Goal: Transaction & Acquisition: Purchase product/service

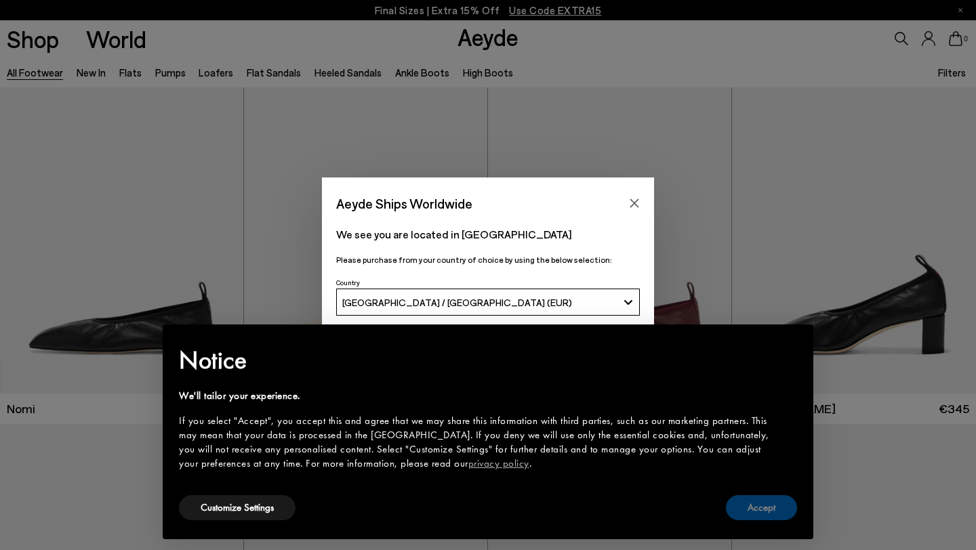
click at [756, 503] on button "Accept" at bounding box center [761, 507] width 71 height 25
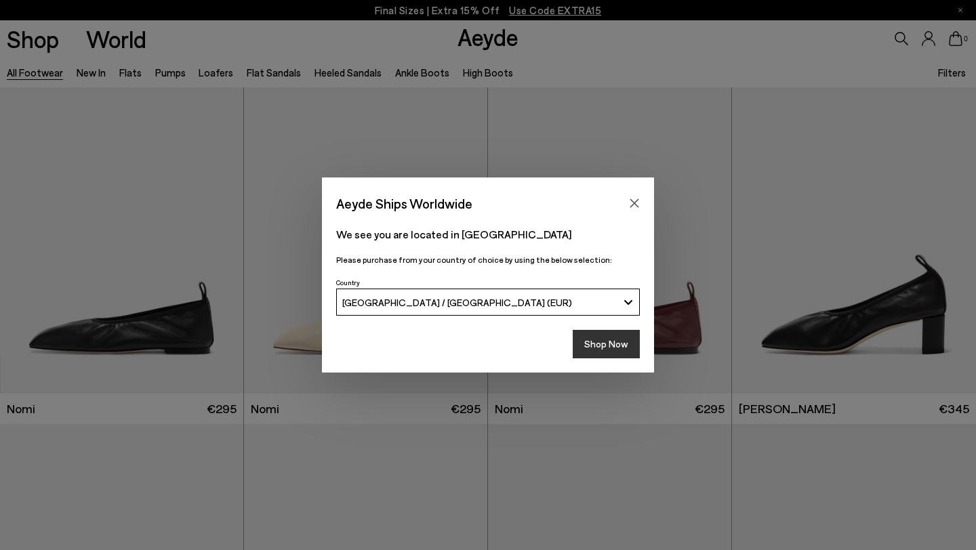
click at [624, 344] on button "Shop Now" at bounding box center [606, 344] width 67 height 28
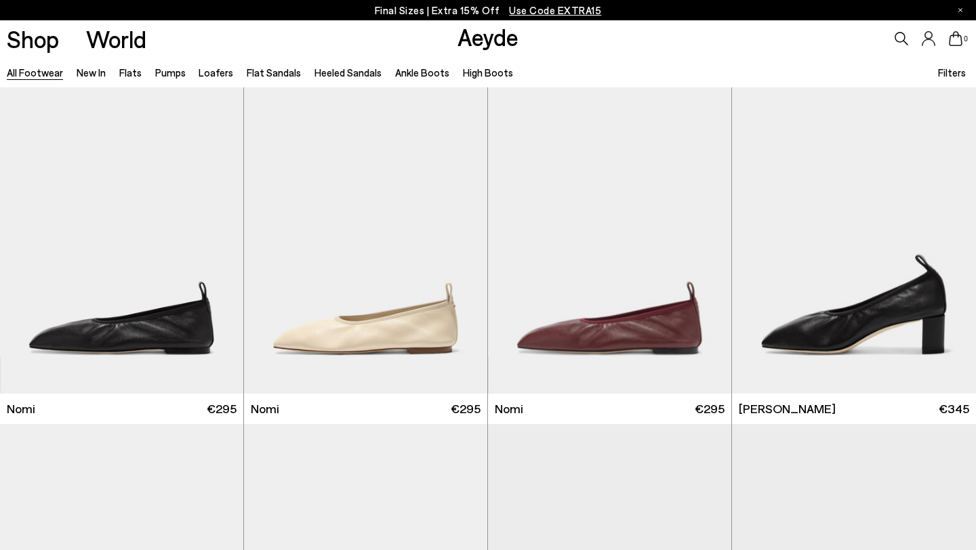
click at [589, 12] on span "Use Code EXTRA15" at bounding box center [555, 10] width 92 height 12
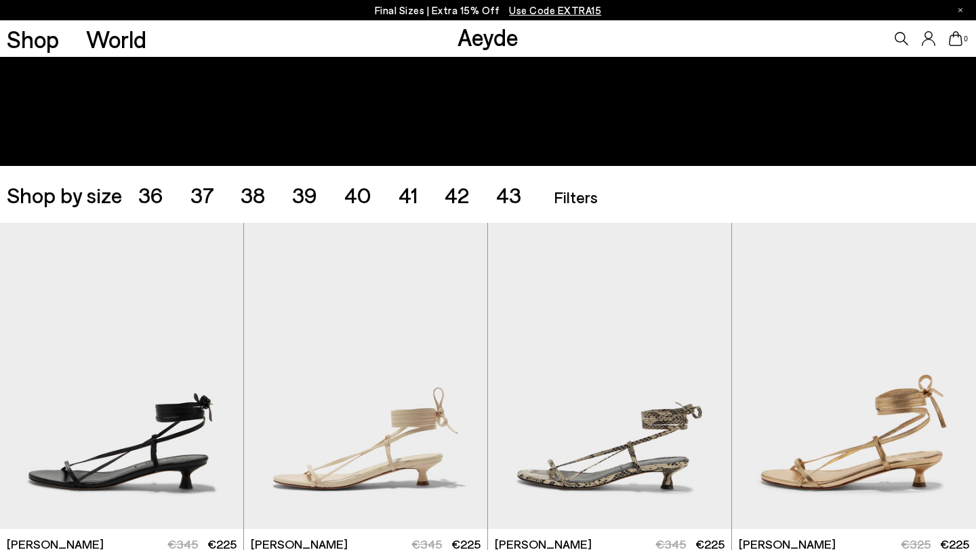
scroll to position [164, 0]
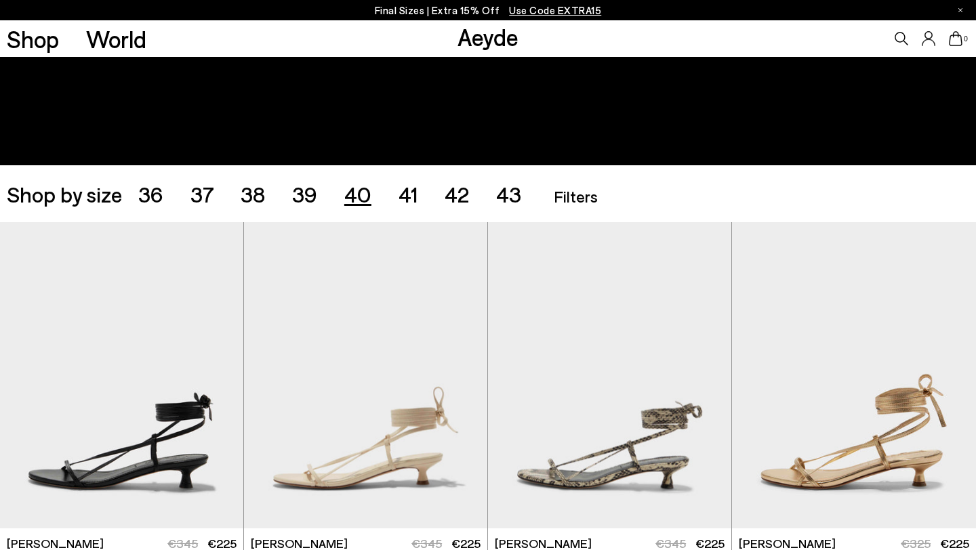
click at [357, 193] on span "40" at bounding box center [357, 194] width 27 height 26
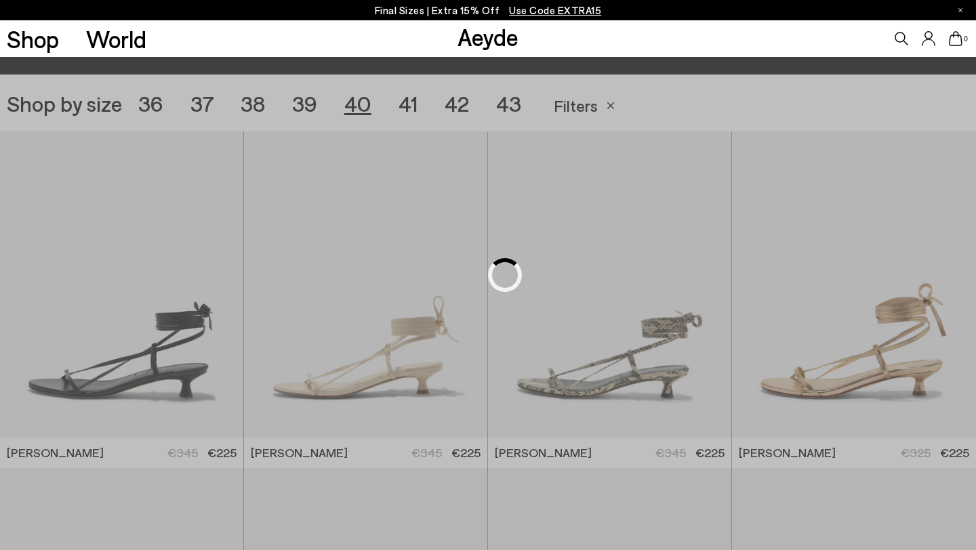
scroll to position [272, 0]
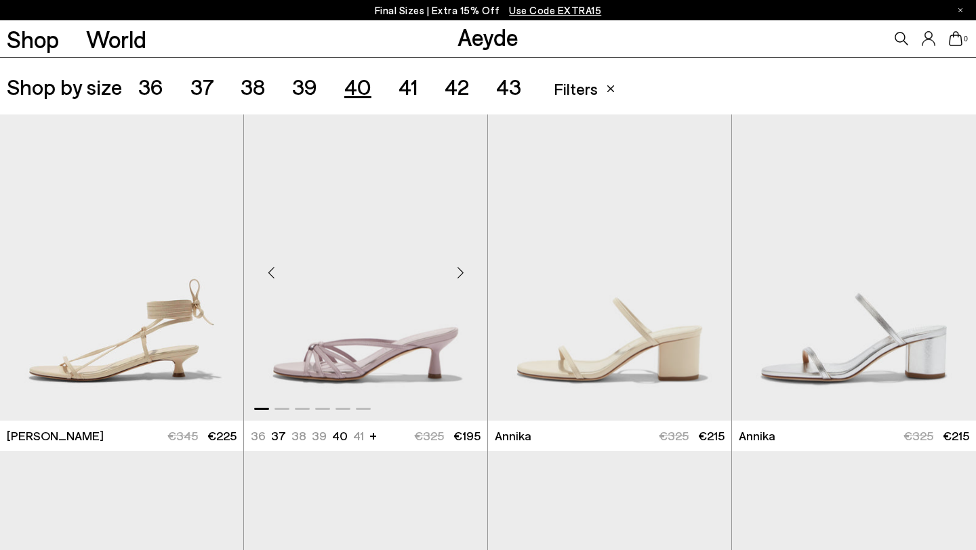
click at [456, 271] on div "Next slide" at bounding box center [460, 273] width 41 height 41
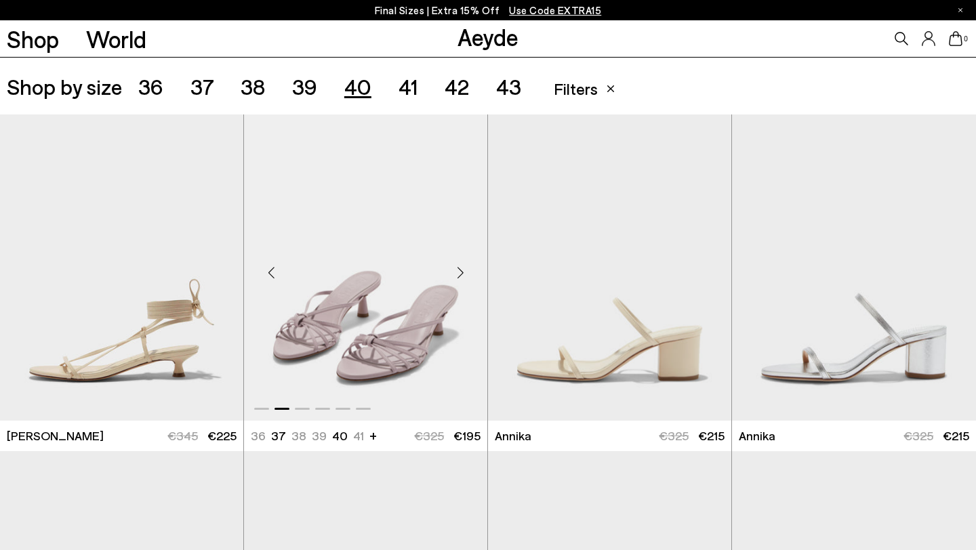
click at [456, 271] on div "Next slide" at bounding box center [460, 273] width 41 height 41
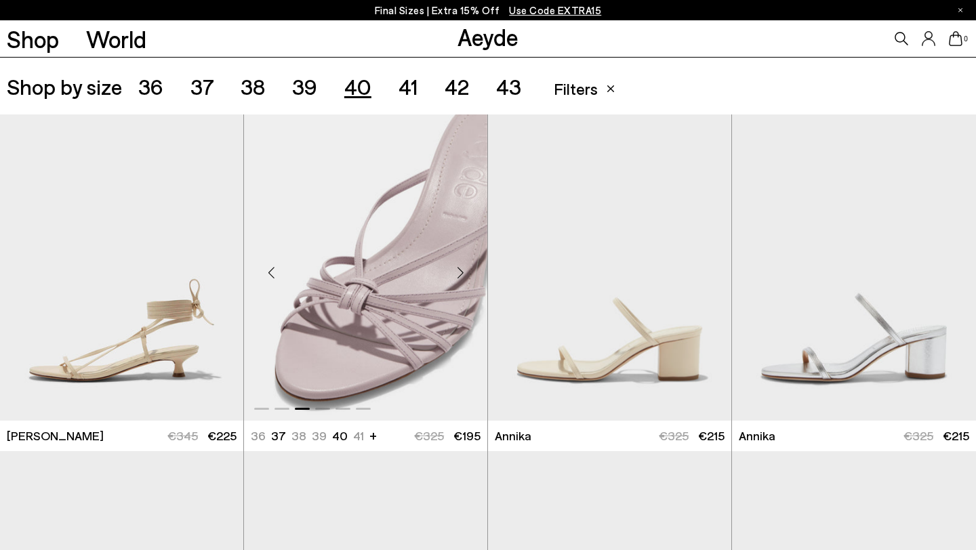
click at [456, 271] on div "Next slide" at bounding box center [460, 273] width 41 height 41
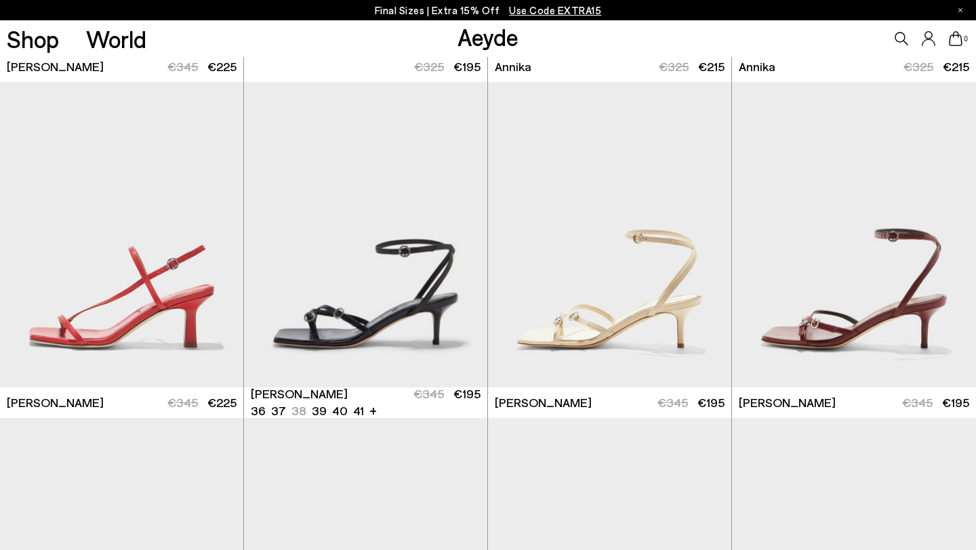
scroll to position [657, 0]
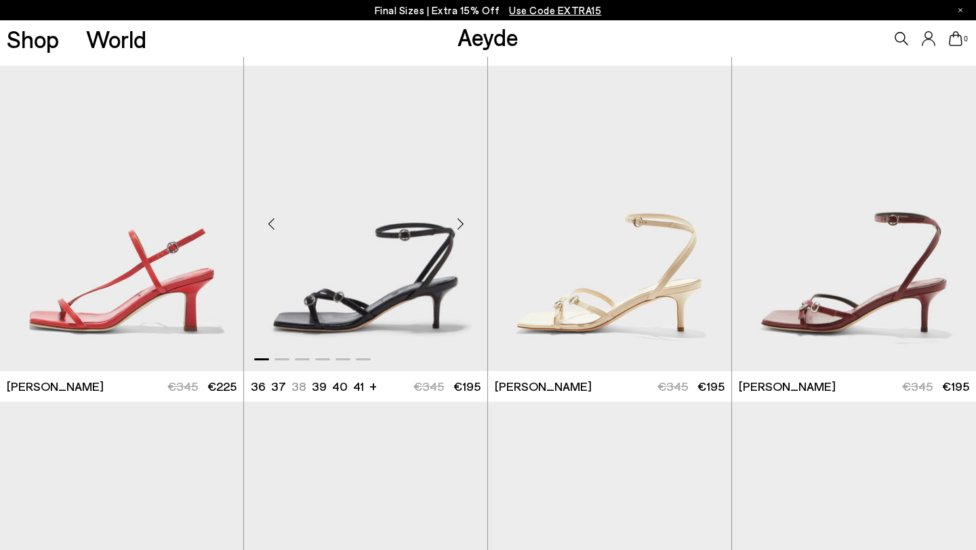
click at [460, 222] on div "Next slide" at bounding box center [460, 223] width 41 height 41
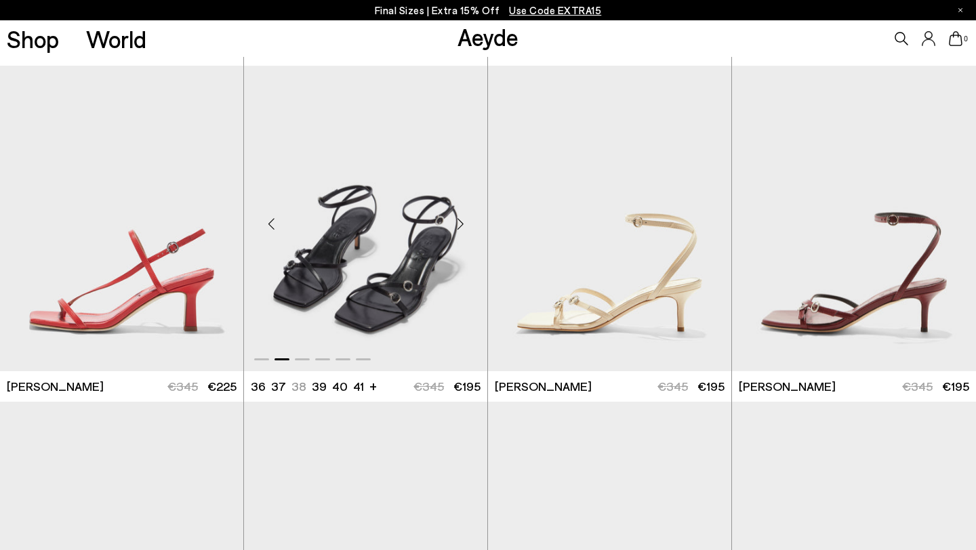
click at [460, 222] on div "Next slide" at bounding box center [460, 223] width 41 height 41
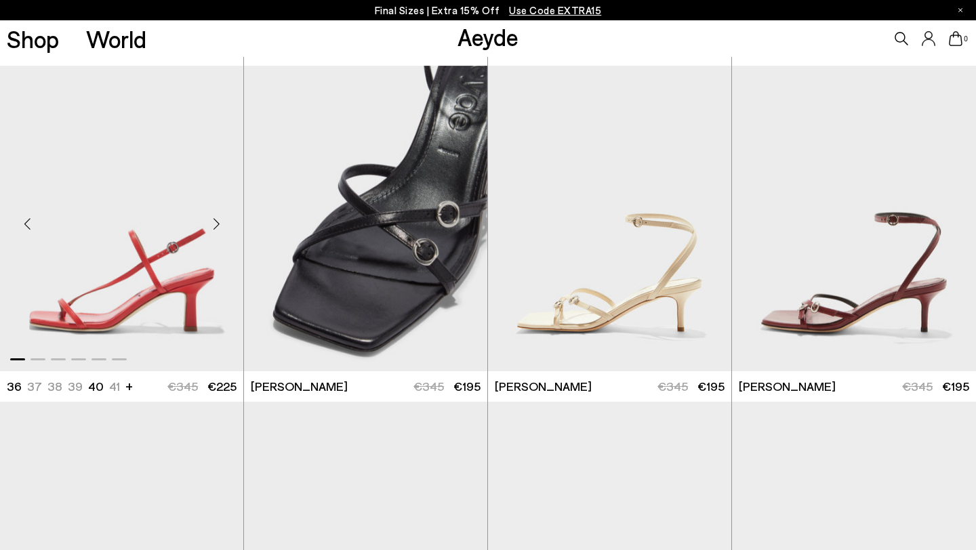
click at [219, 226] on div "Next slide" at bounding box center [216, 223] width 41 height 41
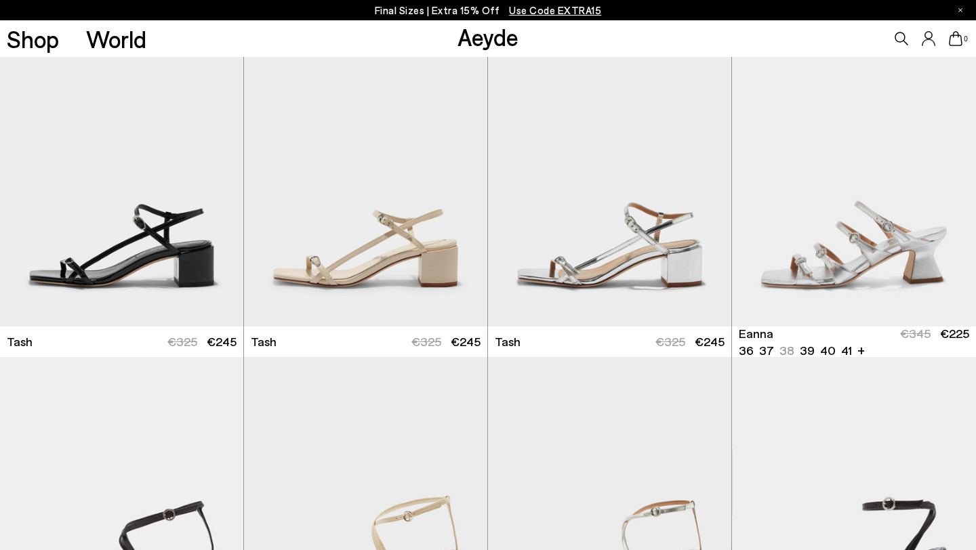
scroll to position [2115, 0]
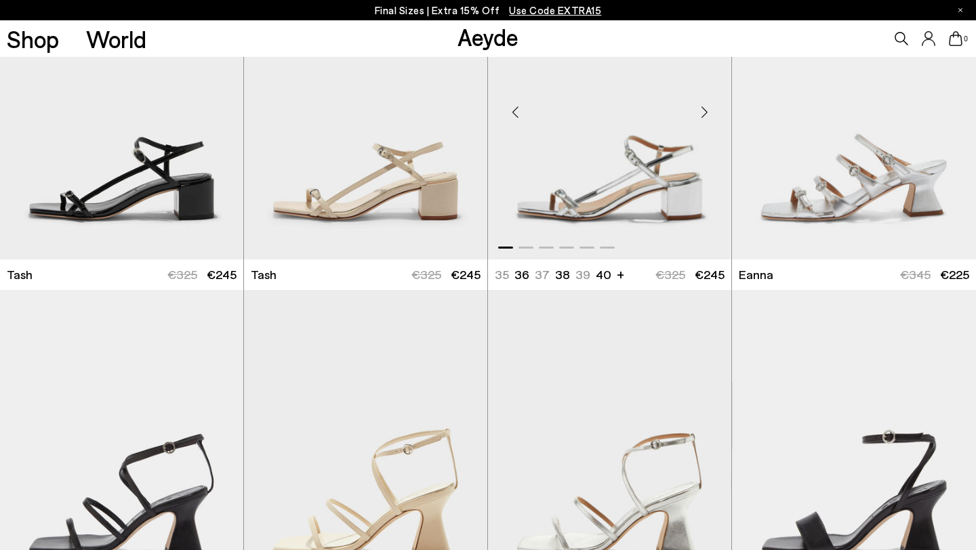
click at [701, 105] on div "Next slide" at bounding box center [704, 112] width 41 height 41
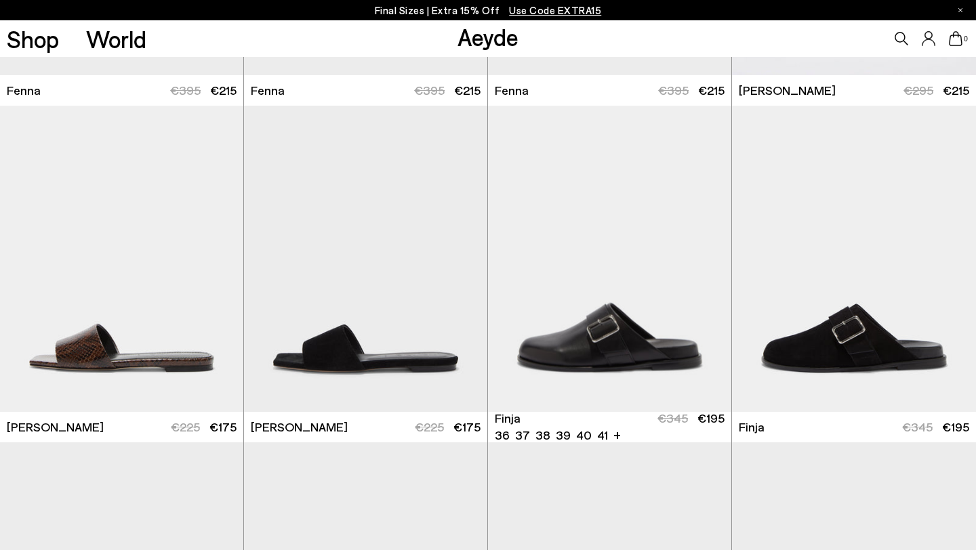
scroll to position [3054, 0]
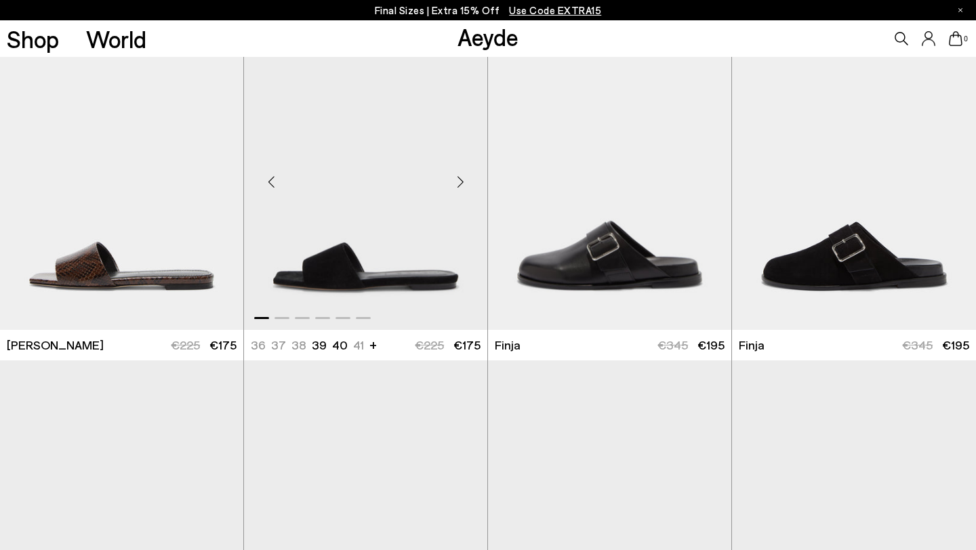
click at [457, 180] on div "Next slide" at bounding box center [460, 182] width 41 height 41
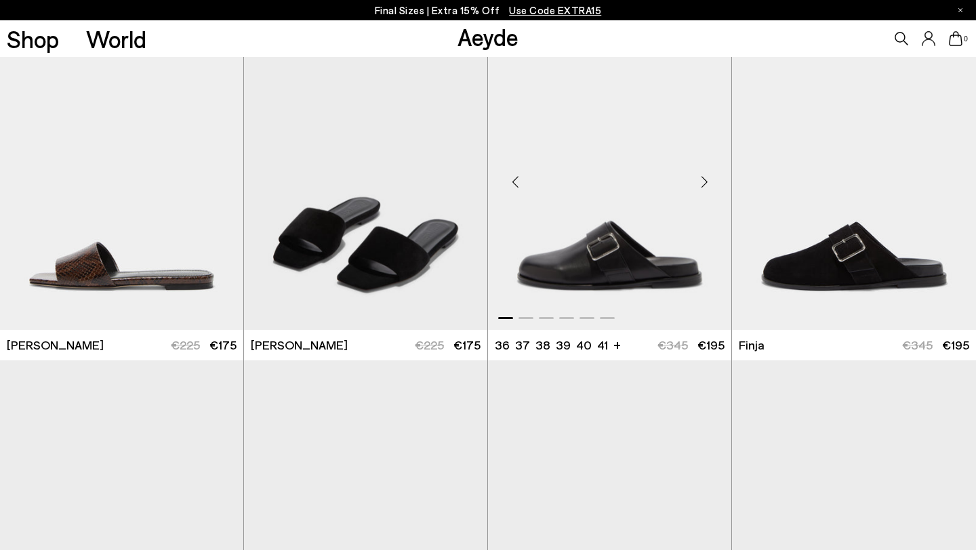
click at [696, 176] on div "Next slide" at bounding box center [704, 182] width 41 height 41
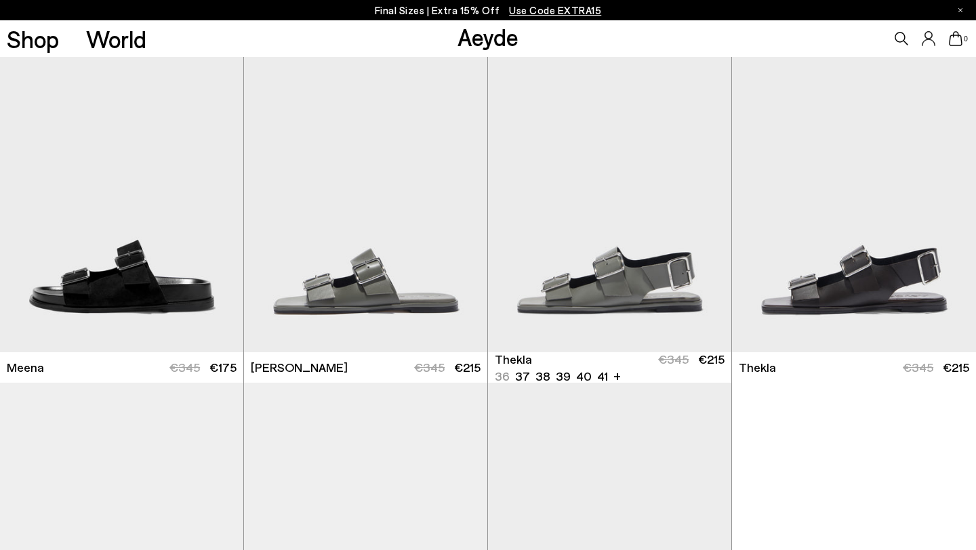
scroll to position [3355, 0]
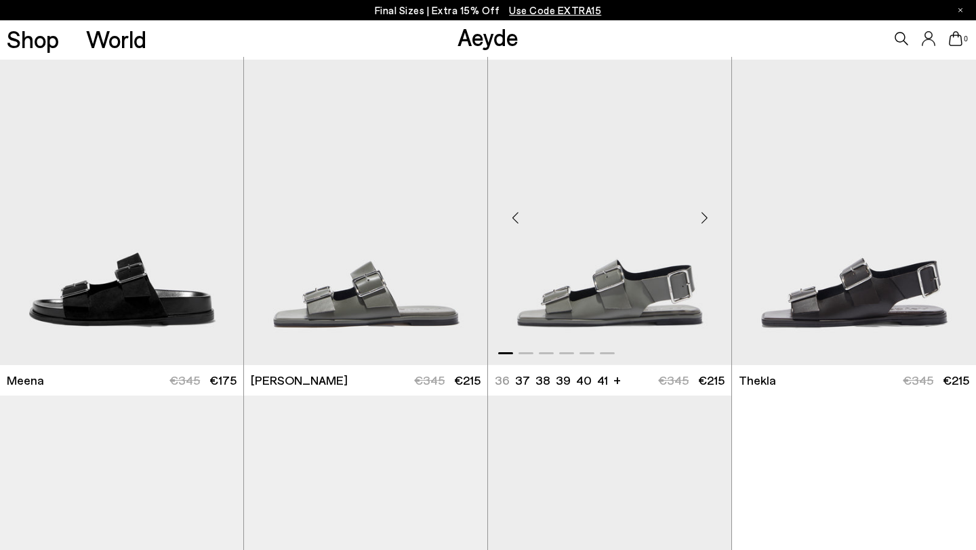
click at [710, 213] on div "Next slide" at bounding box center [704, 217] width 41 height 41
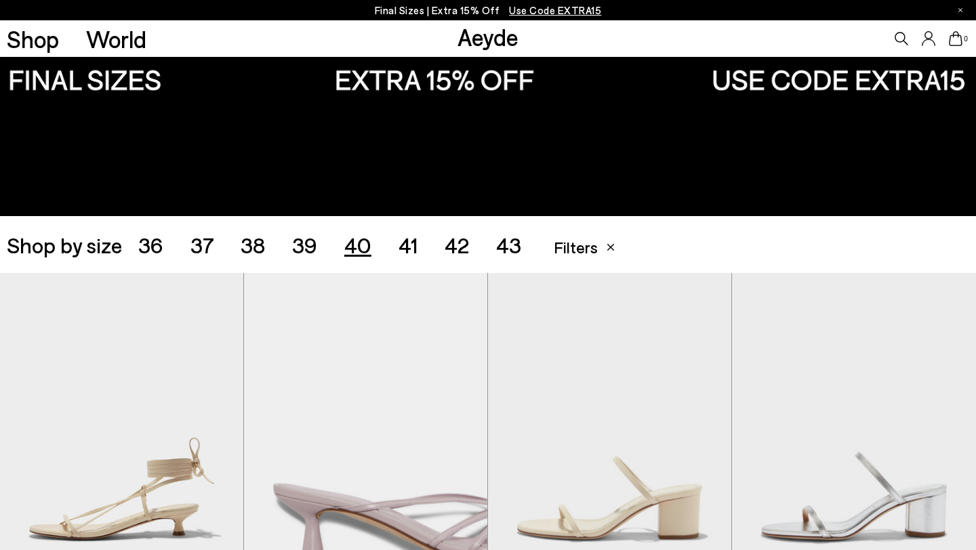
scroll to position [0, 0]
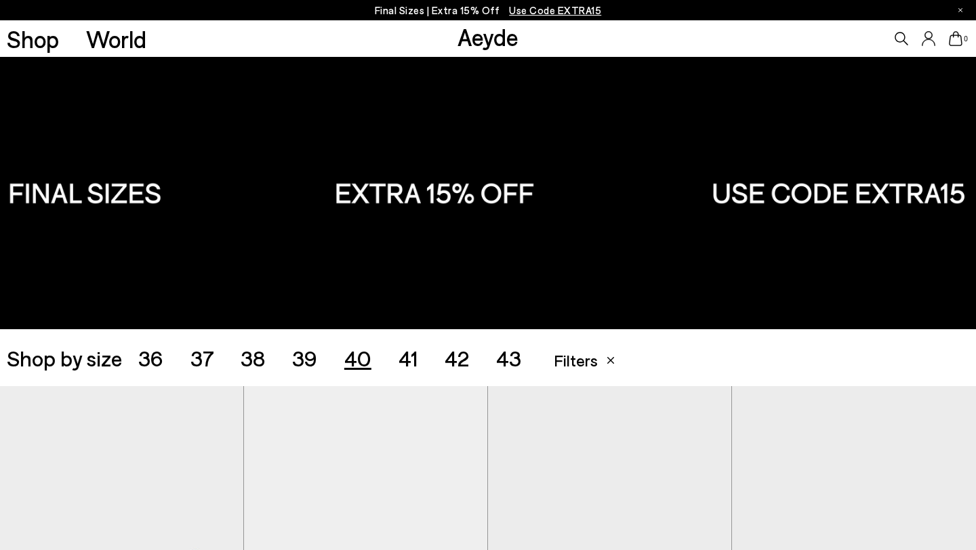
click at [308, 363] on span "39" at bounding box center [304, 358] width 25 height 26
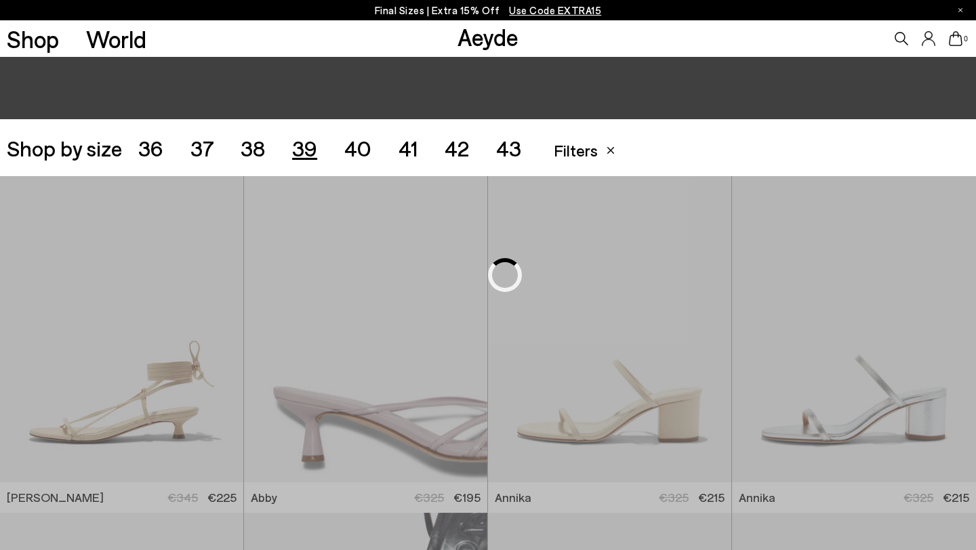
scroll to position [272, 0]
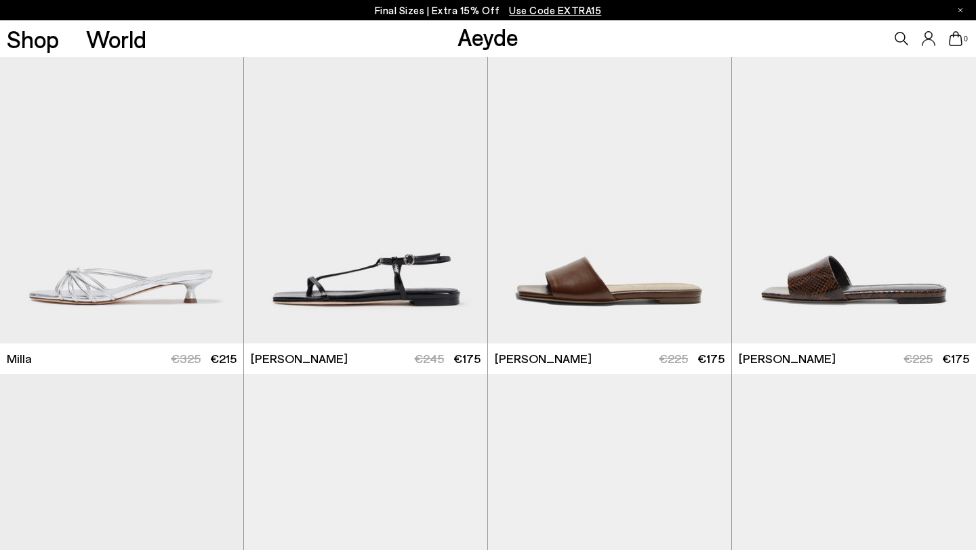
scroll to position [3459, 0]
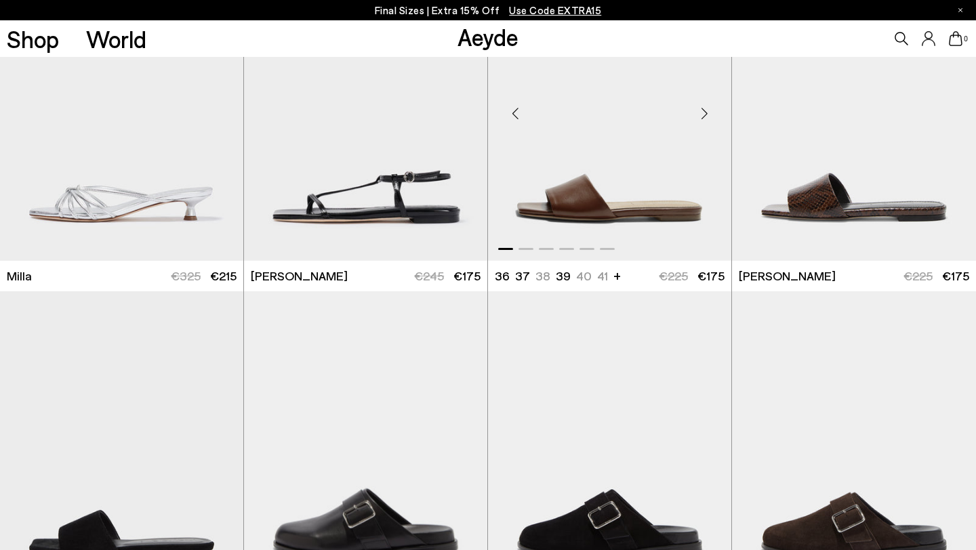
click at [701, 117] on div "Next slide" at bounding box center [704, 113] width 41 height 41
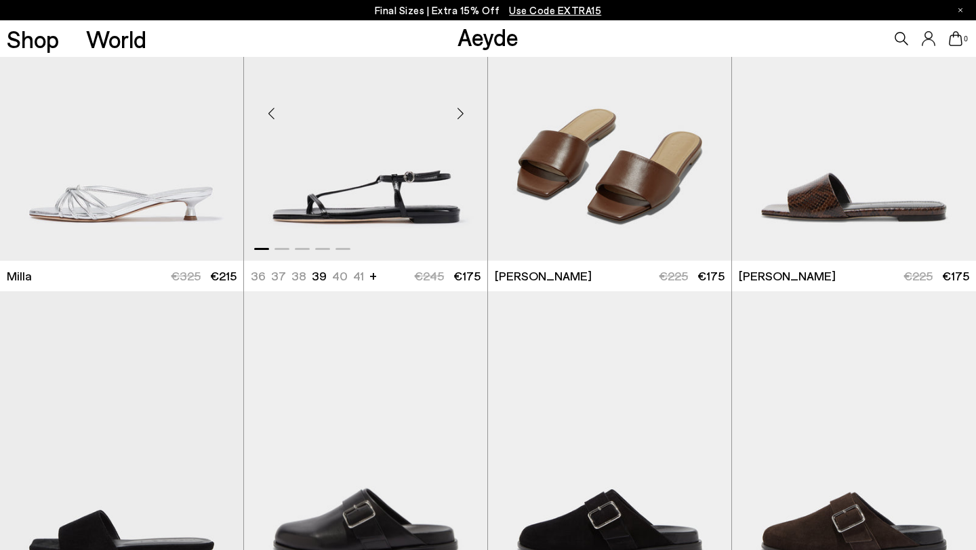
click at [458, 115] on div "Next slide" at bounding box center [460, 113] width 41 height 41
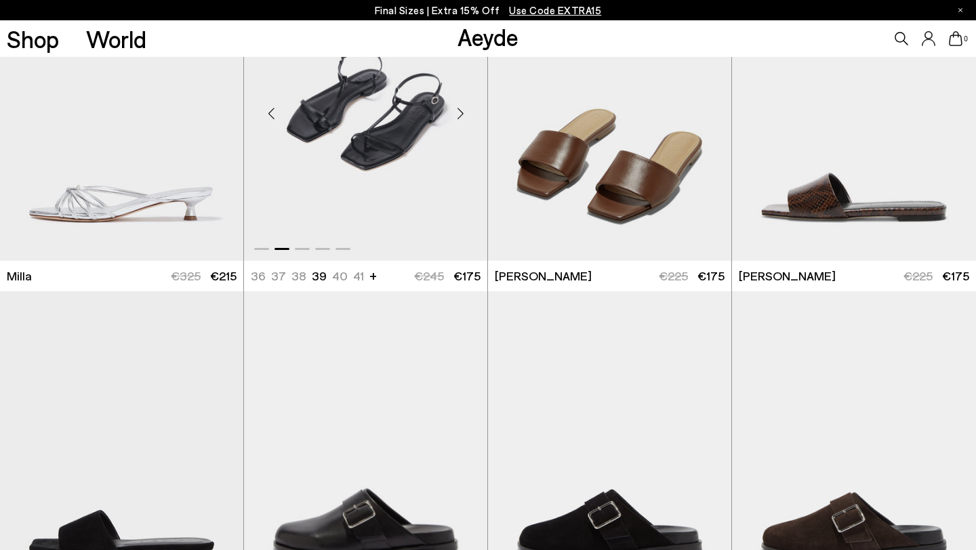
click at [458, 115] on div "Next slide" at bounding box center [460, 113] width 41 height 41
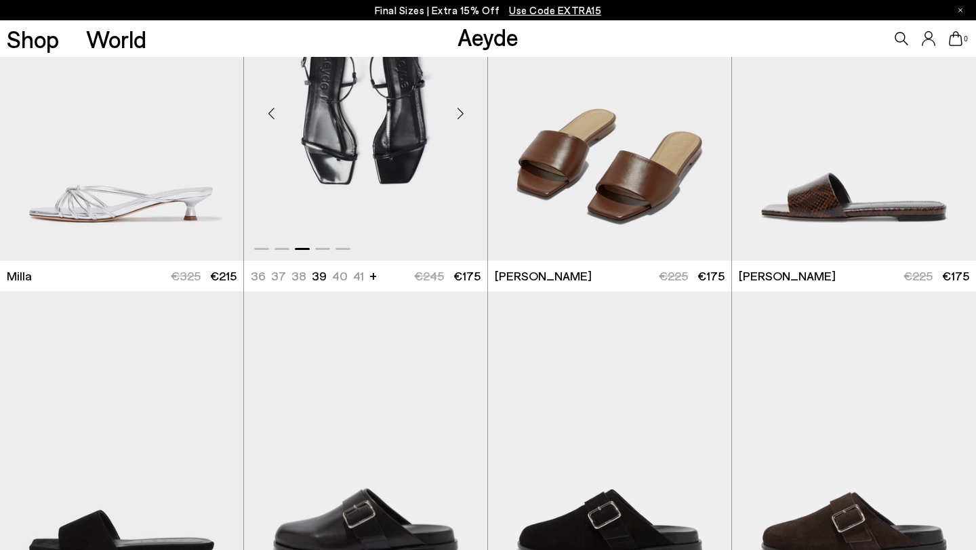
click at [458, 115] on div "Next slide" at bounding box center [460, 113] width 41 height 41
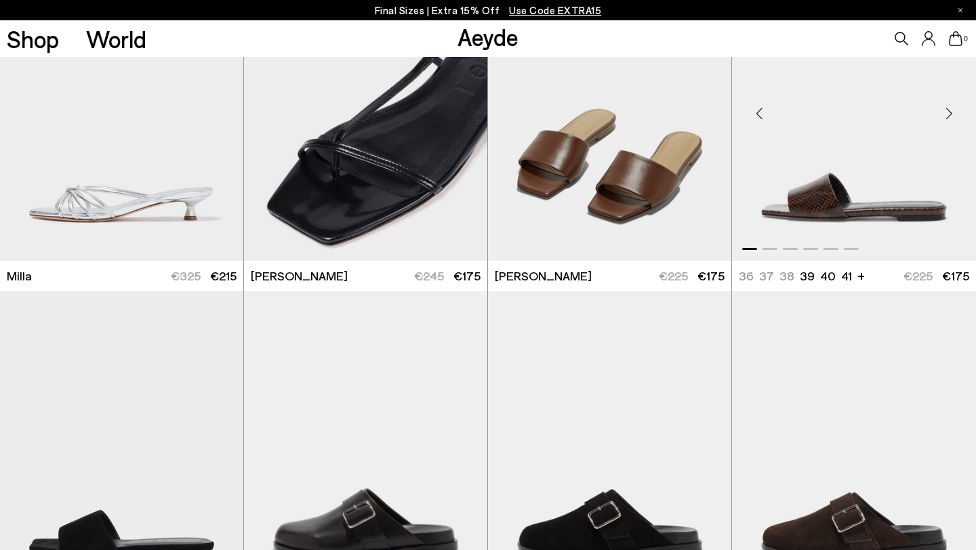
click at [948, 113] on div "Next slide" at bounding box center [948, 113] width 41 height 41
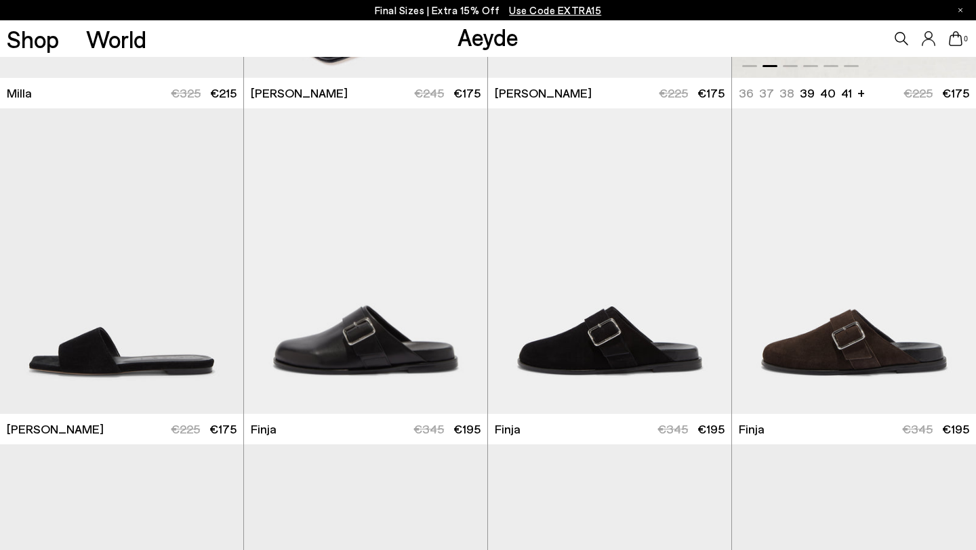
scroll to position [3759, 0]
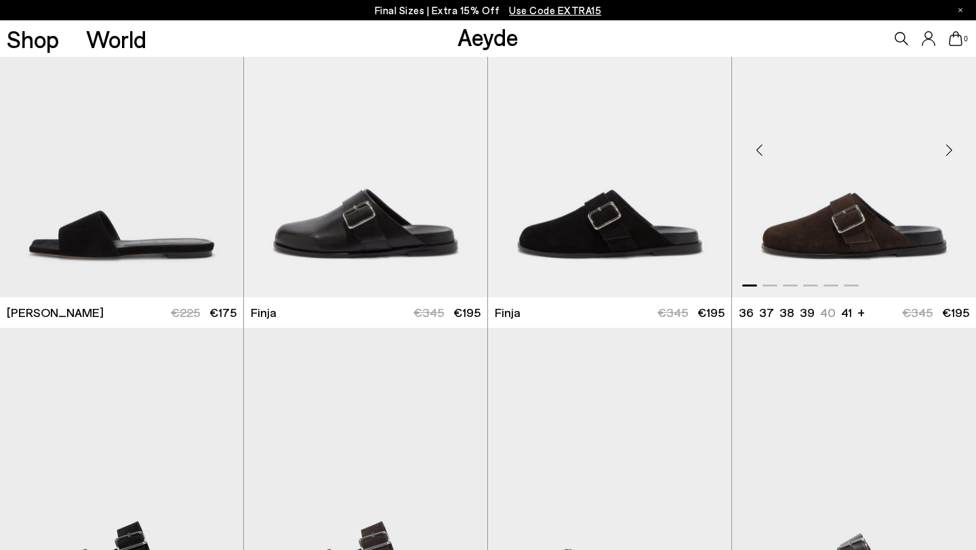
click at [941, 156] on div "Next slide" at bounding box center [948, 150] width 41 height 41
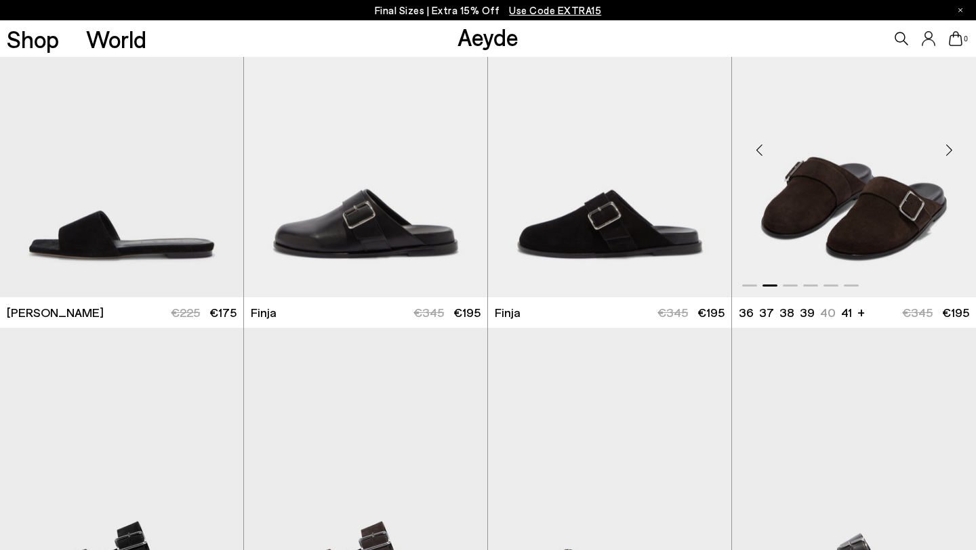
click at [941, 156] on div "Next slide" at bounding box center [948, 150] width 41 height 41
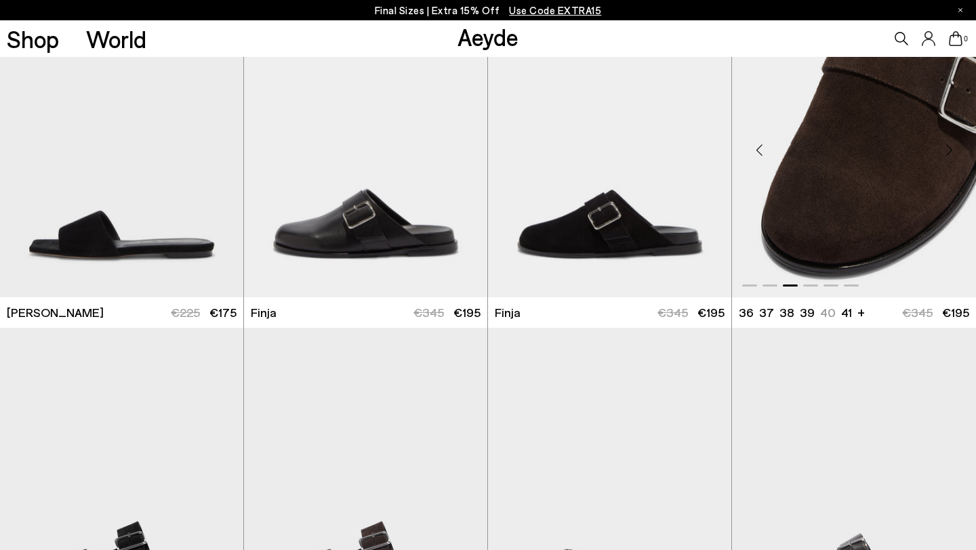
click at [941, 156] on div "Next slide" at bounding box center [948, 150] width 41 height 41
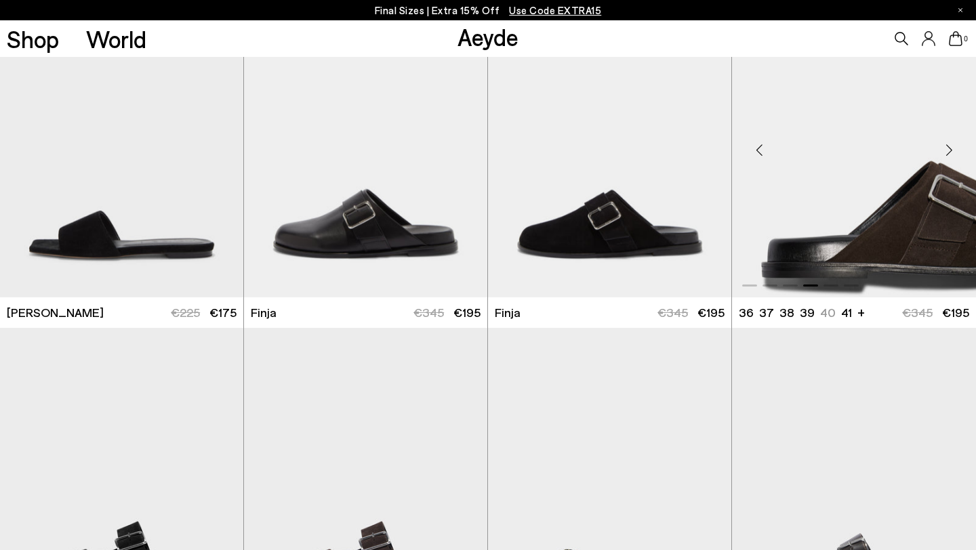
click at [941, 156] on div "Next slide" at bounding box center [948, 150] width 41 height 41
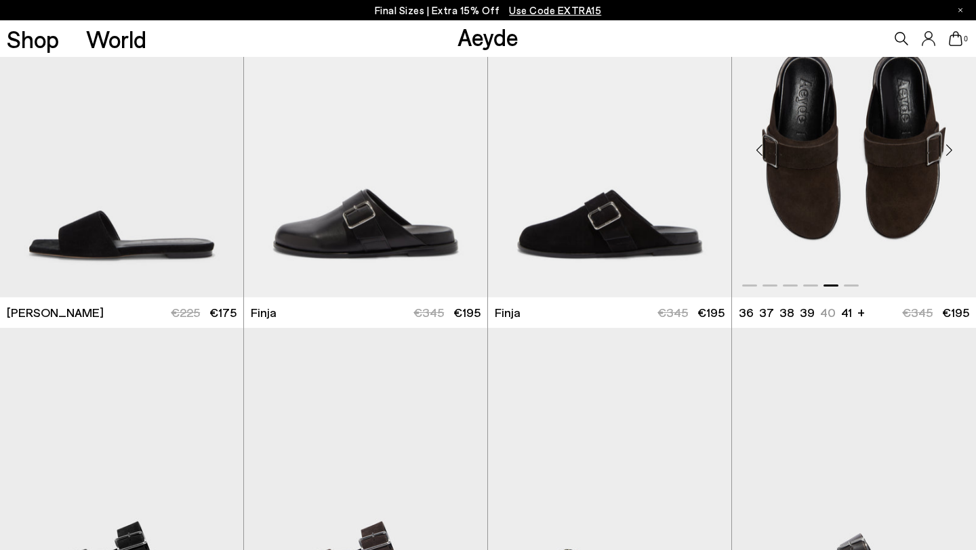
click at [941, 156] on div "Next slide" at bounding box center [948, 150] width 41 height 41
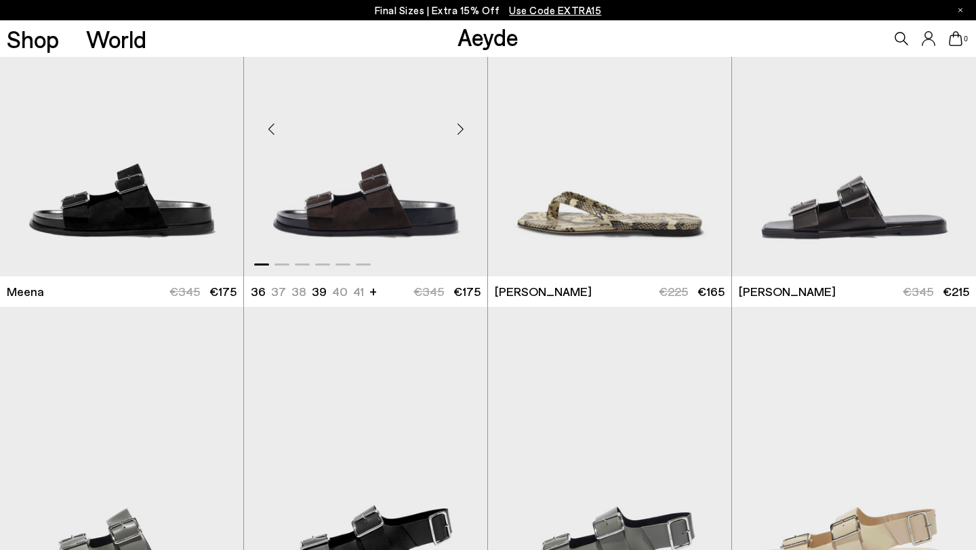
scroll to position [4102, 0]
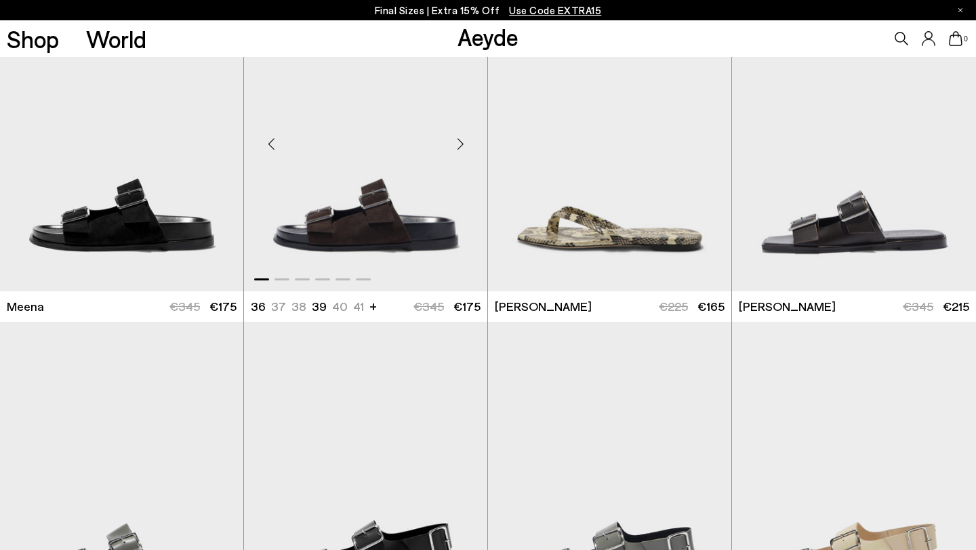
click at [454, 149] on div "Next slide" at bounding box center [460, 143] width 41 height 41
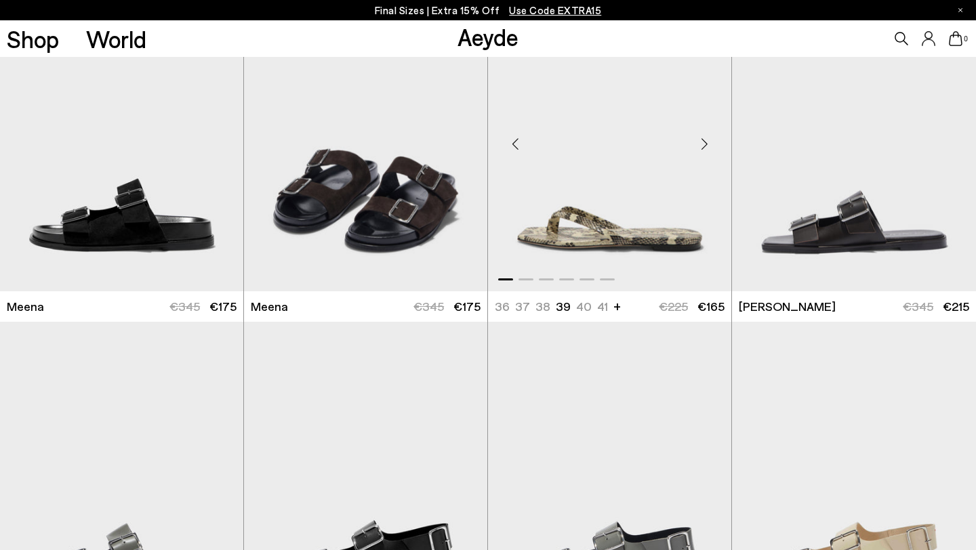
click at [702, 144] on div "Next slide" at bounding box center [704, 143] width 41 height 41
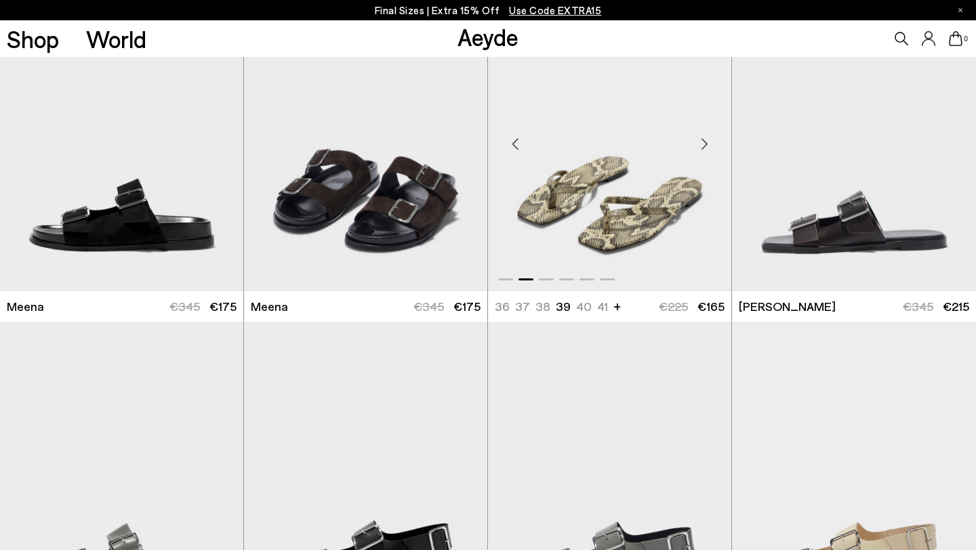
click at [702, 144] on div "Next slide" at bounding box center [704, 143] width 41 height 41
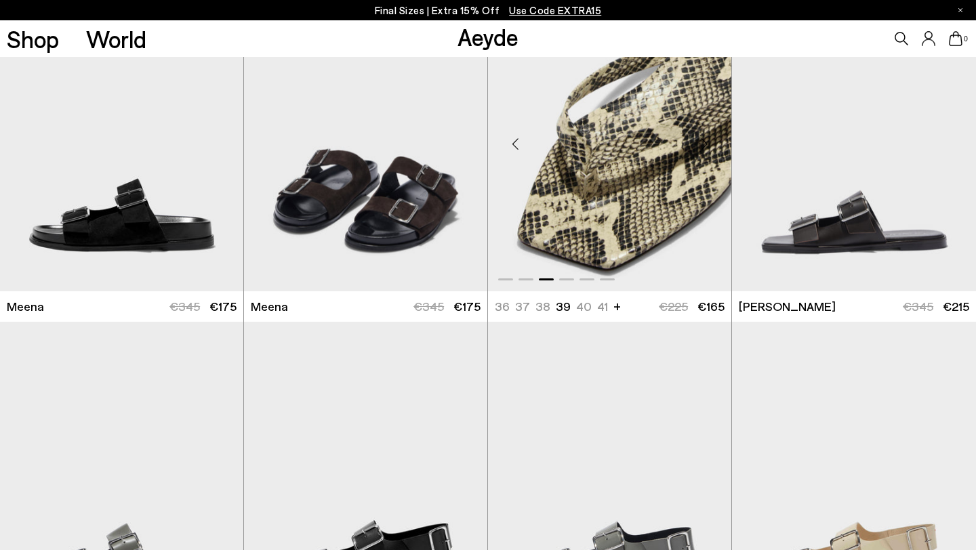
click at [702, 144] on div "Next slide" at bounding box center [704, 143] width 41 height 41
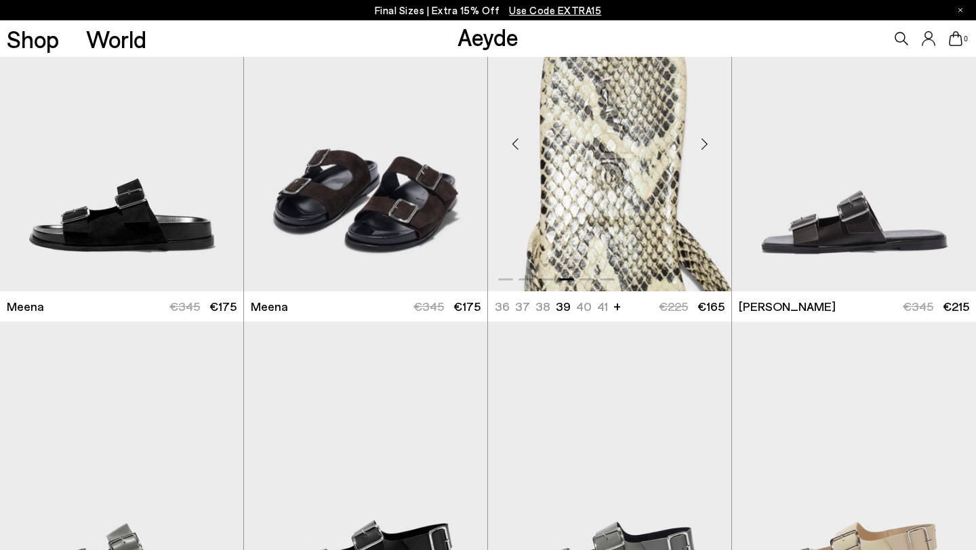
click at [702, 144] on div "Next slide" at bounding box center [704, 143] width 41 height 41
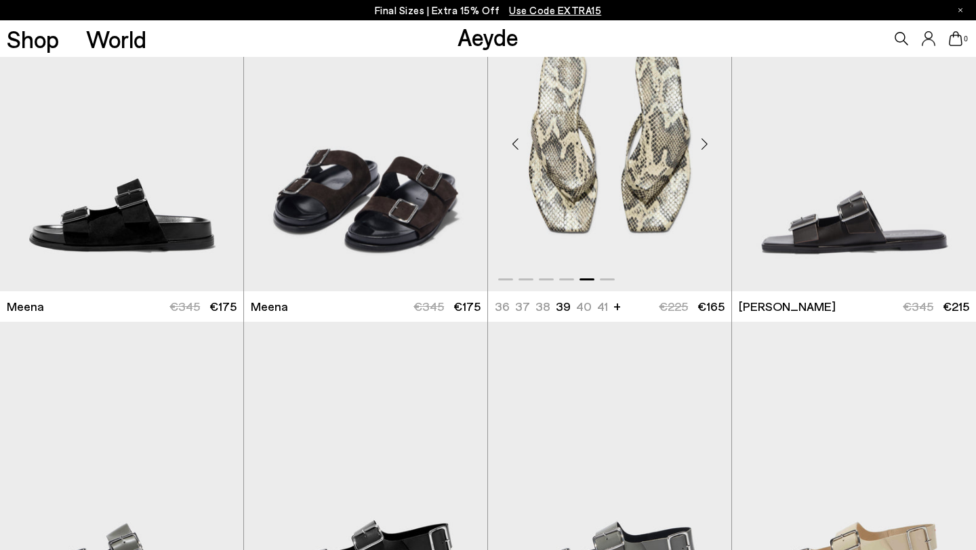
click at [702, 144] on div "Next slide" at bounding box center [704, 143] width 41 height 41
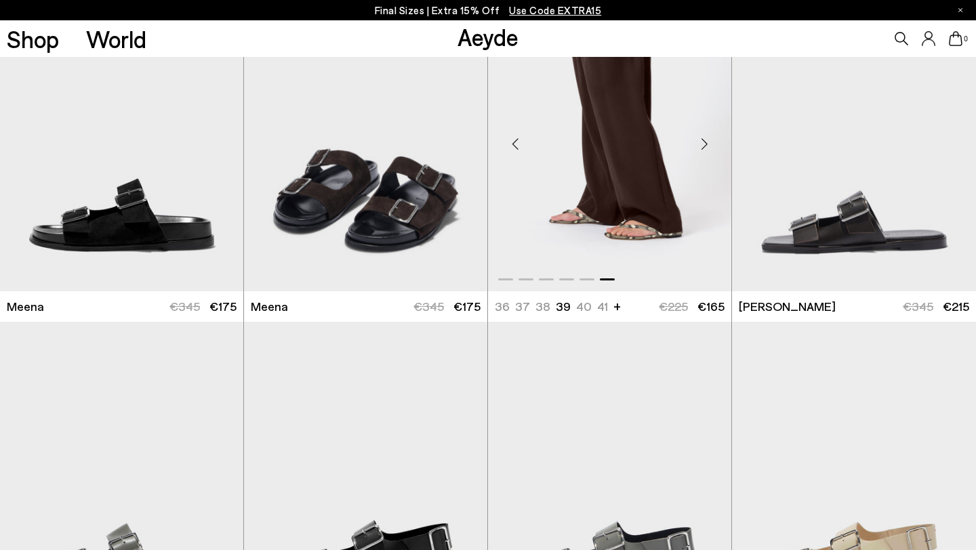
click at [702, 144] on div "Next slide" at bounding box center [704, 143] width 41 height 41
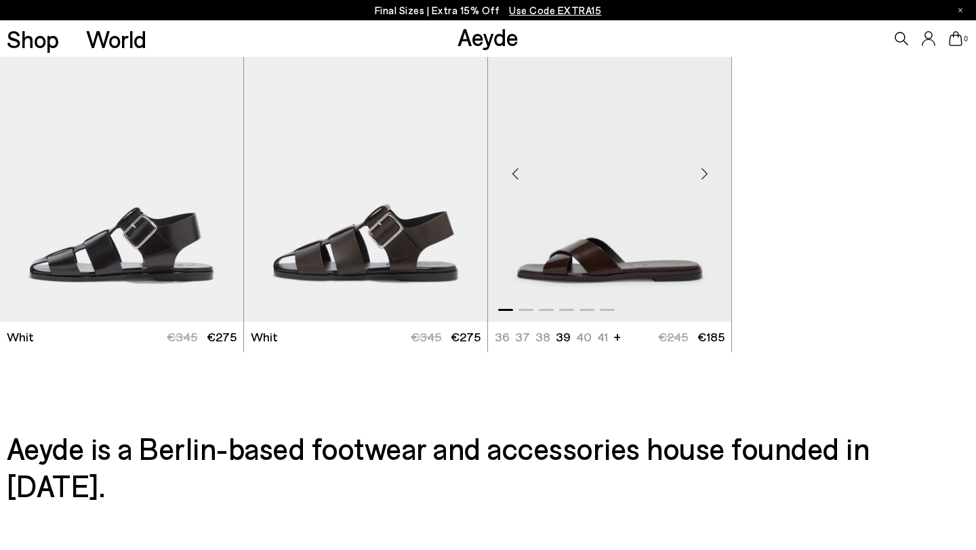
scroll to position [4691, 0]
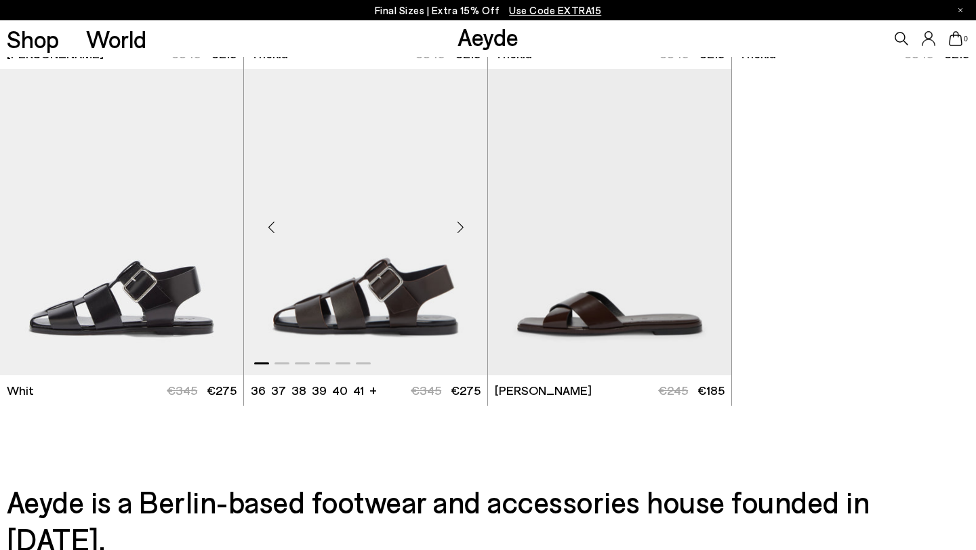
click at [460, 225] on div "Next slide" at bounding box center [460, 227] width 41 height 41
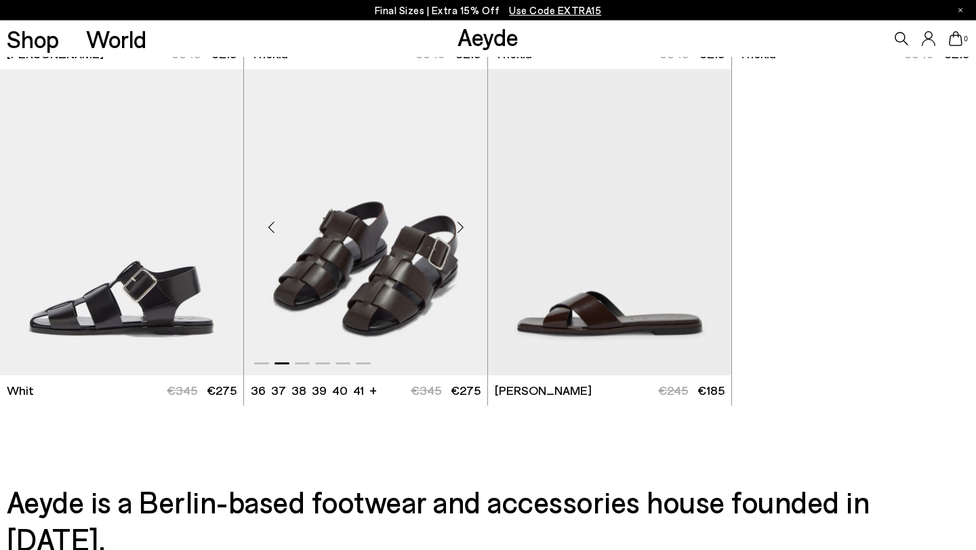
click at [460, 225] on div "Next slide" at bounding box center [460, 227] width 41 height 41
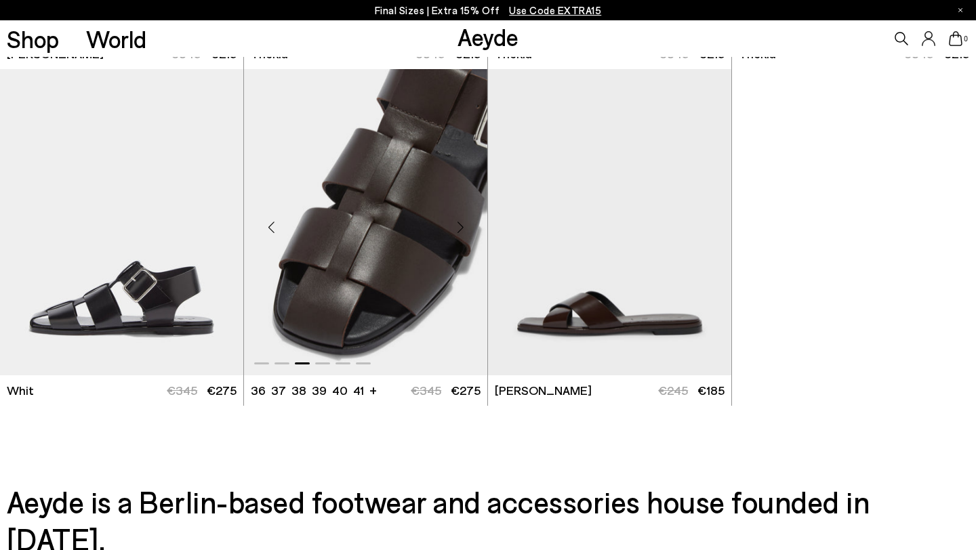
click at [460, 225] on div "Next slide" at bounding box center [460, 227] width 41 height 41
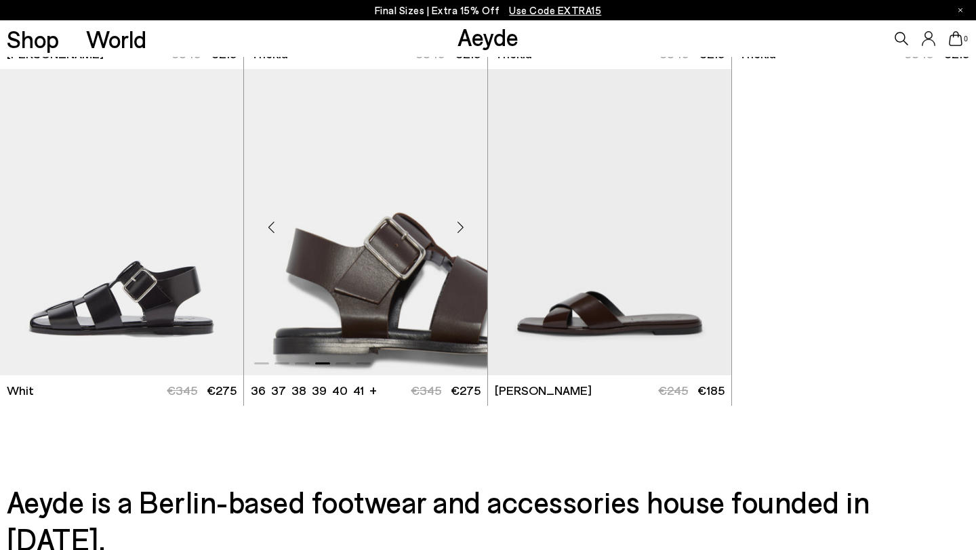
click at [460, 225] on div "Next slide" at bounding box center [460, 227] width 41 height 41
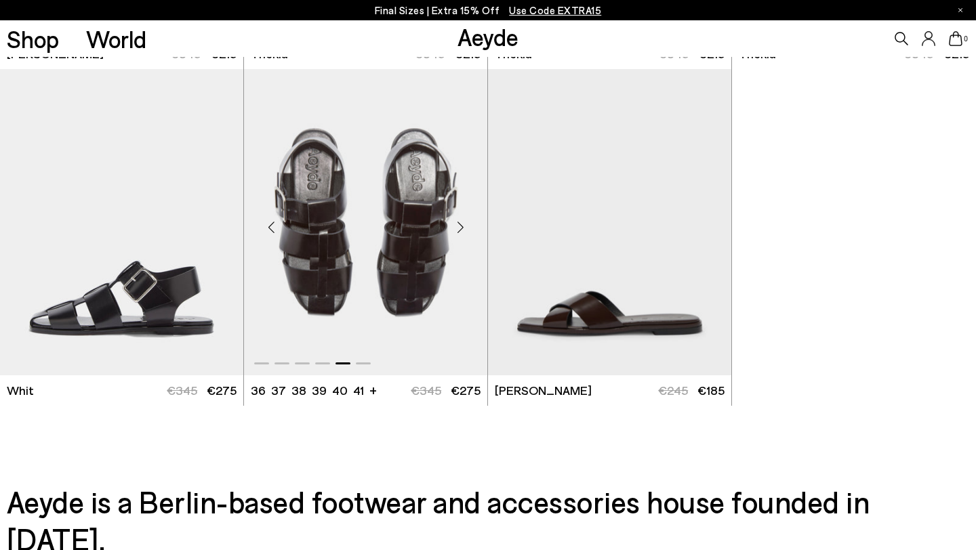
click at [460, 225] on div "Next slide" at bounding box center [460, 227] width 41 height 41
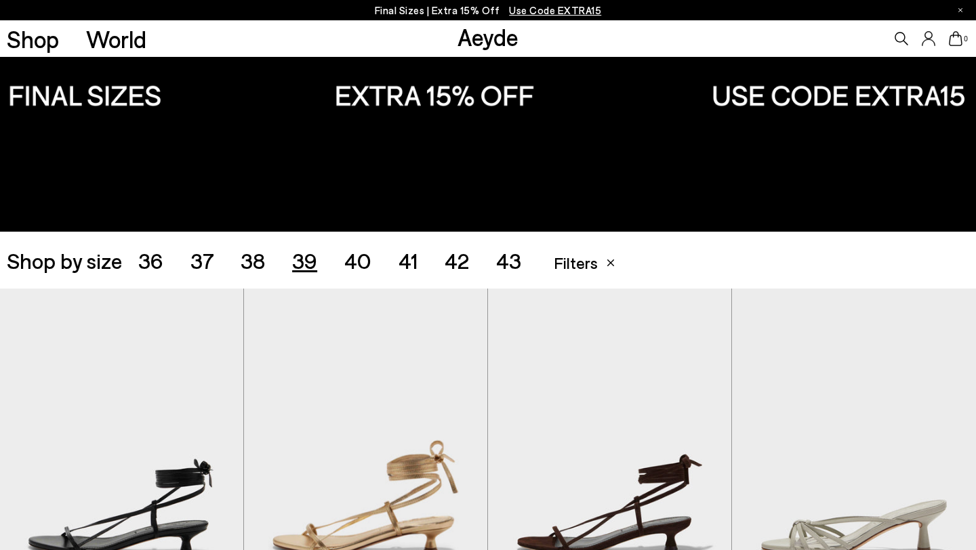
scroll to position [0, 0]
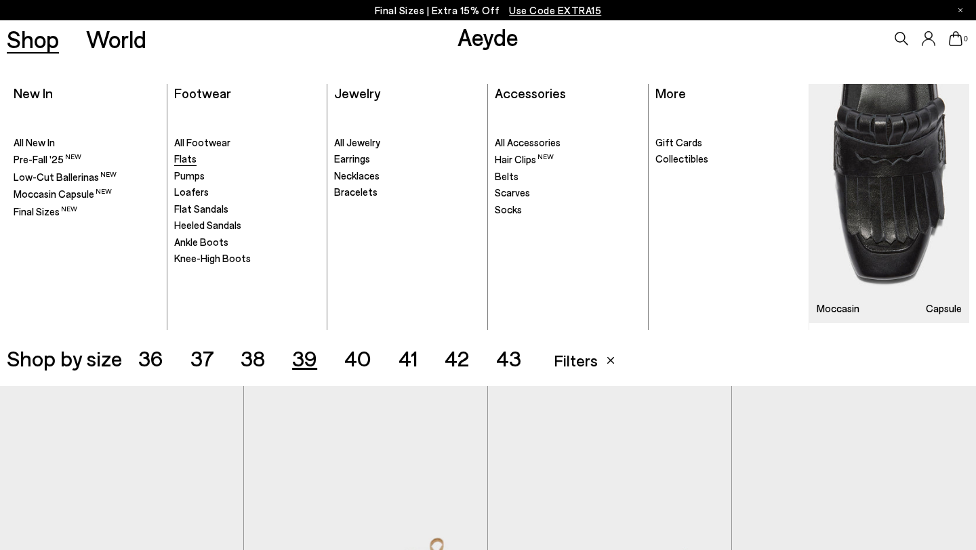
click at [181, 156] on span "Flats" at bounding box center [185, 158] width 22 height 12
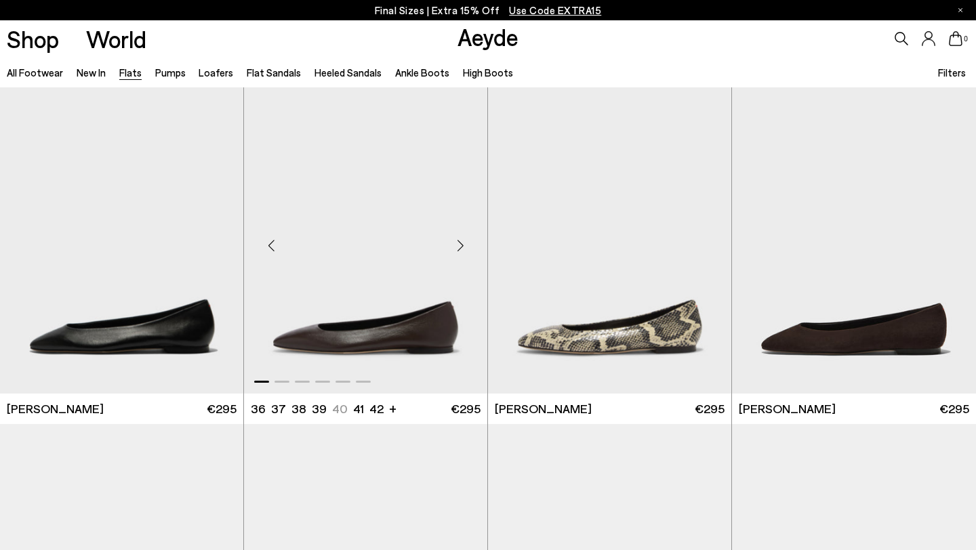
click at [464, 245] on div "Next slide" at bounding box center [460, 246] width 41 height 41
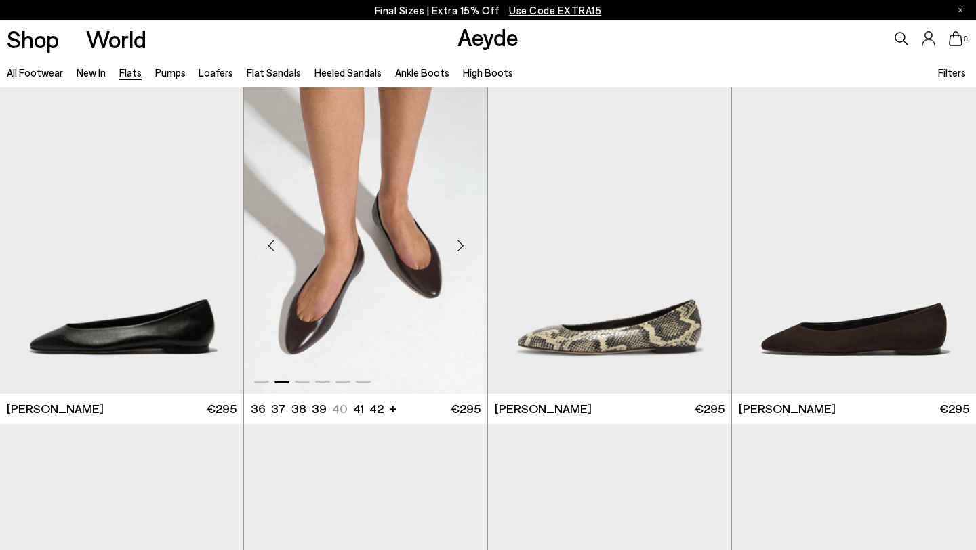
click at [464, 245] on div "Next slide" at bounding box center [460, 246] width 41 height 41
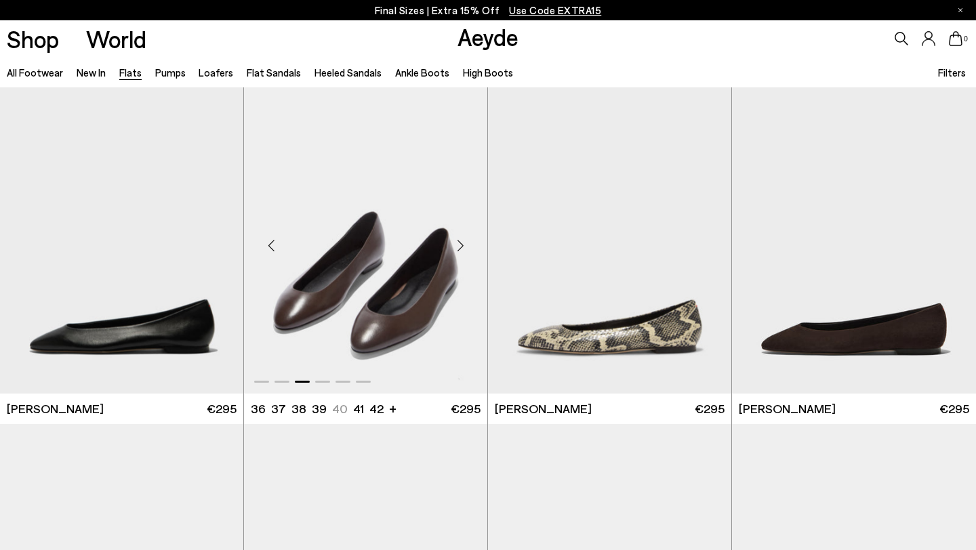
click at [464, 245] on div "Next slide" at bounding box center [460, 246] width 41 height 41
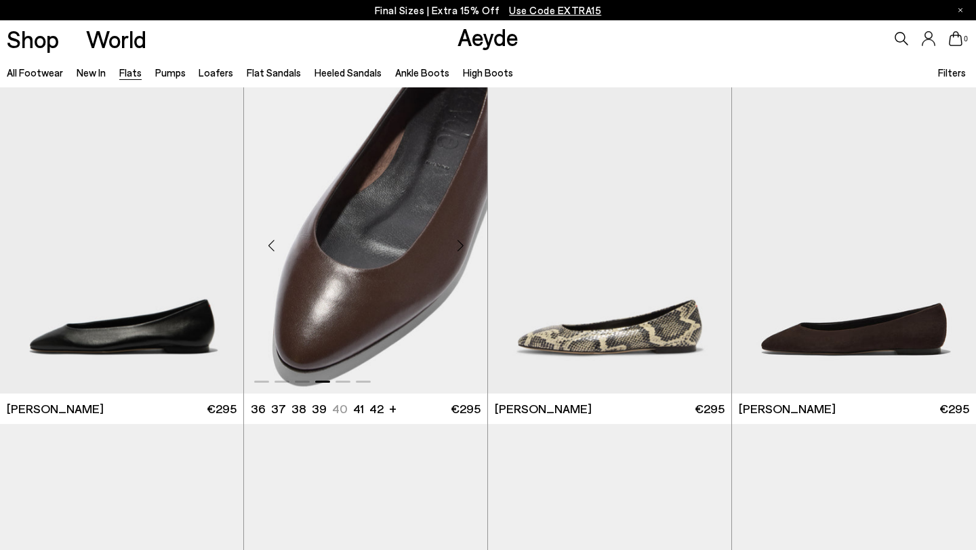
click at [464, 245] on div "Next slide" at bounding box center [460, 246] width 41 height 41
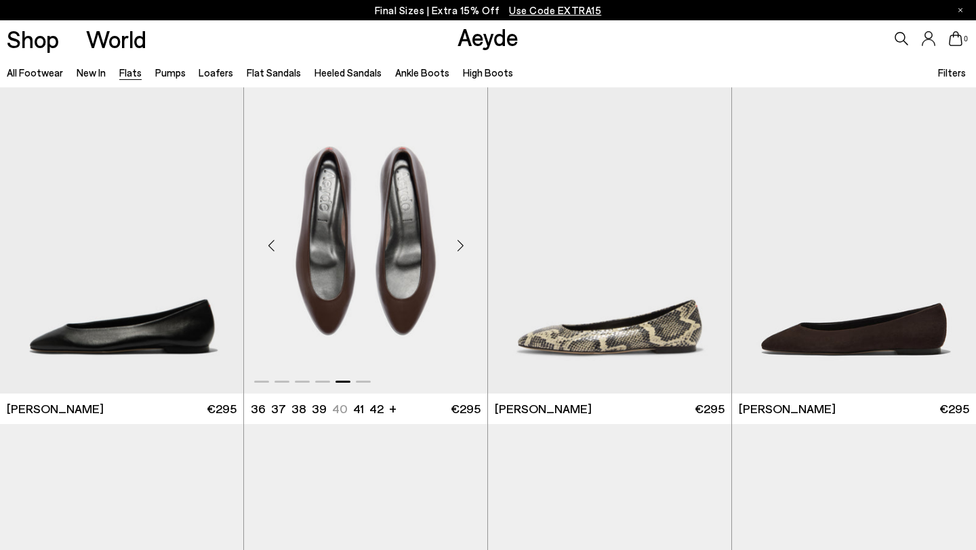
click at [464, 245] on div "Next slide" at bounding box center [460, 246] width 41 height 41
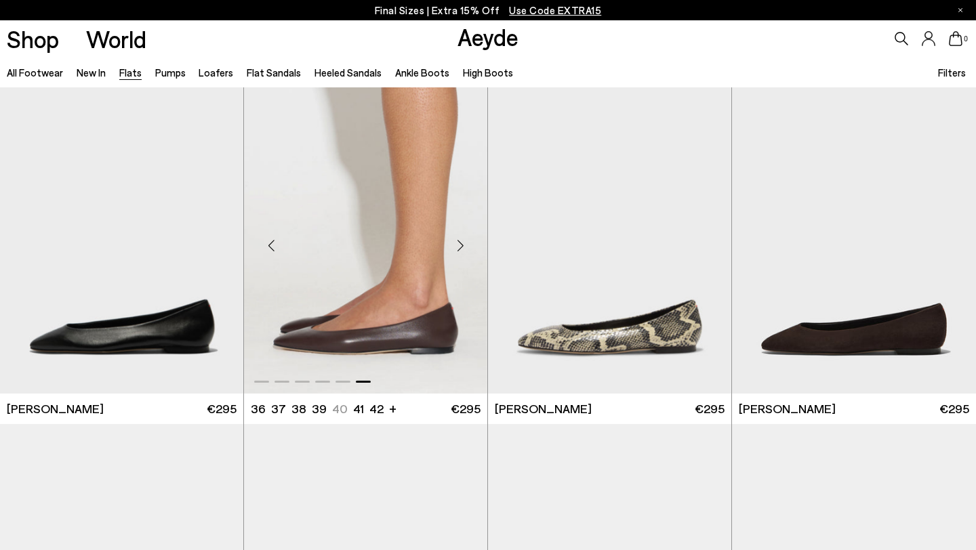
click at [464, 245] on div "Next slide" at bounding box center [460, 246] width 41 height 41
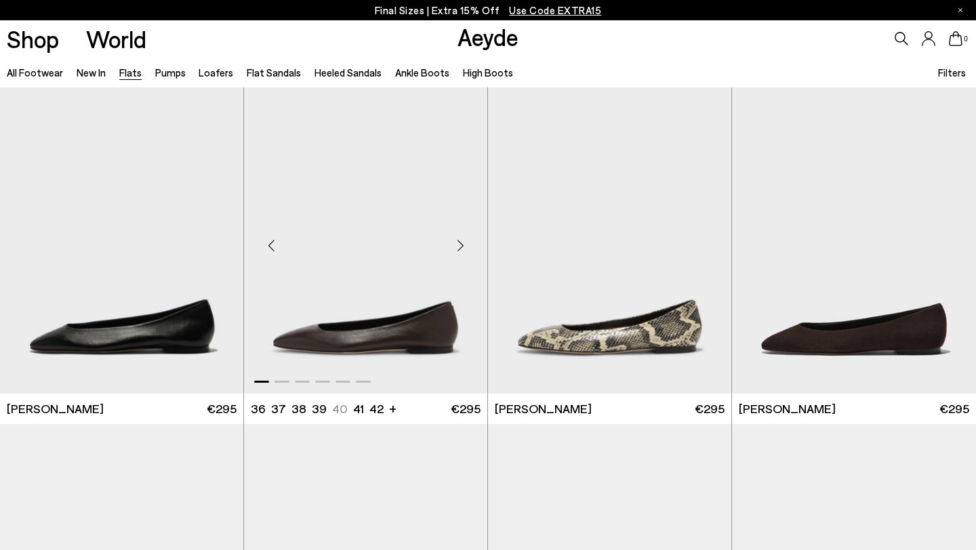
click at [464, 245] on div "Next slide" at bounding box center [460, 246] width 41 height 41
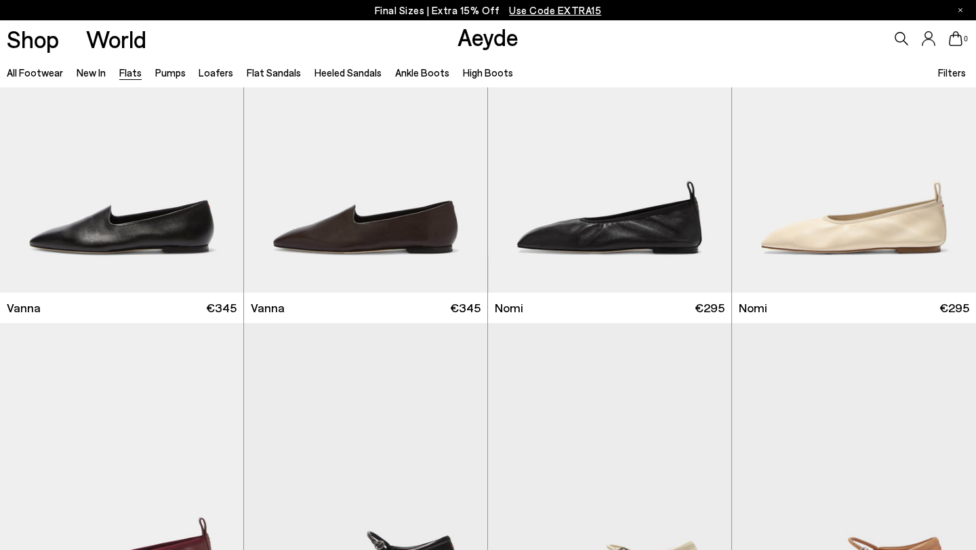
scroll to position [436, 0]
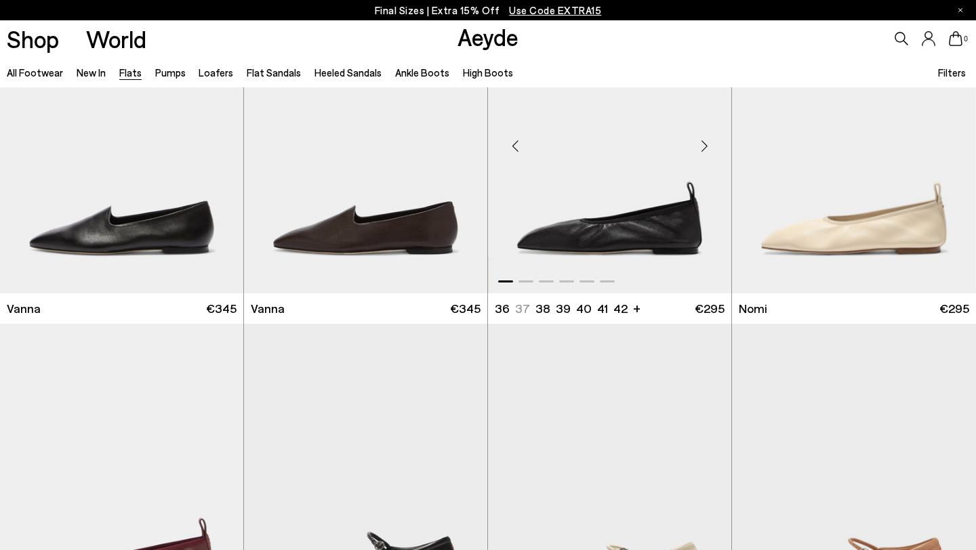
click at [707, 148] on div "Next slide" at bounding box center [704, 145] width 41 height 41
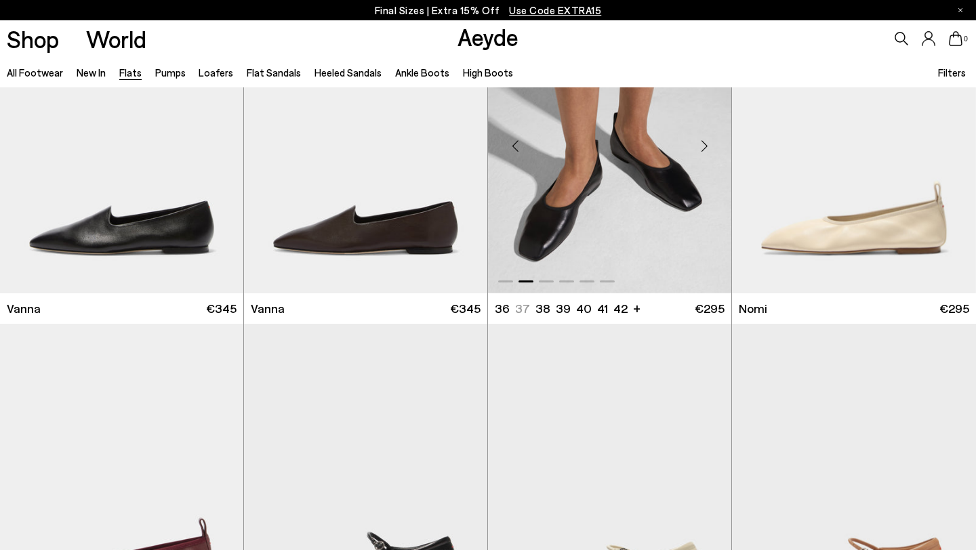
click at [707, 148] on div "Next slide" at bounding box center [704, 145] width 41 height 41
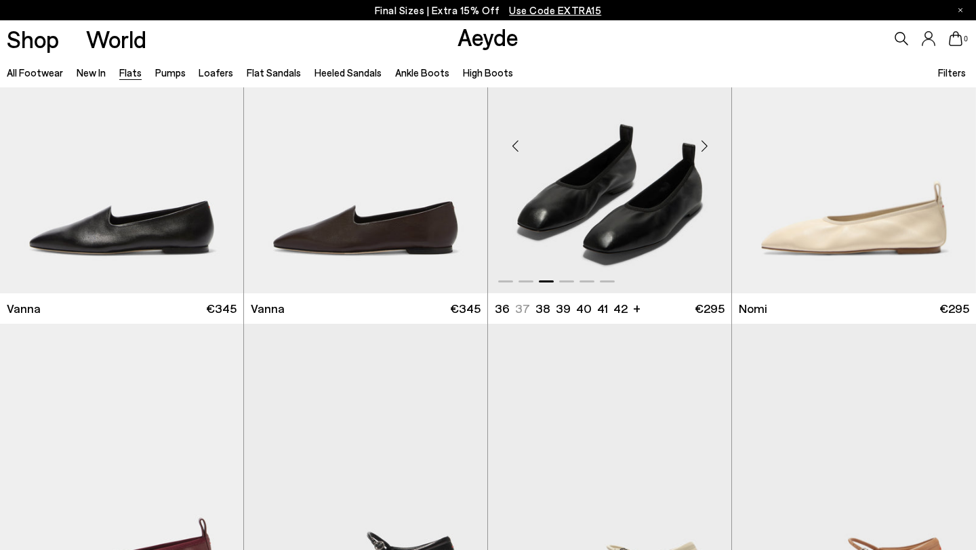
click at [707, 147] on div "Next slide" at bounding box center [704, 145] width 41 height 41
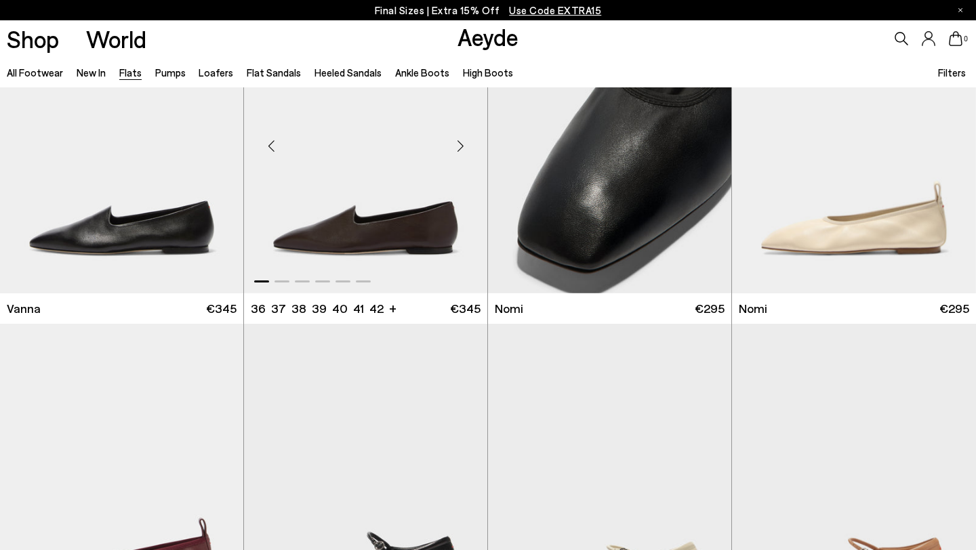
click at [462, 146] on div "Next slide" at bounding box center [460, 145] width 41 height 41
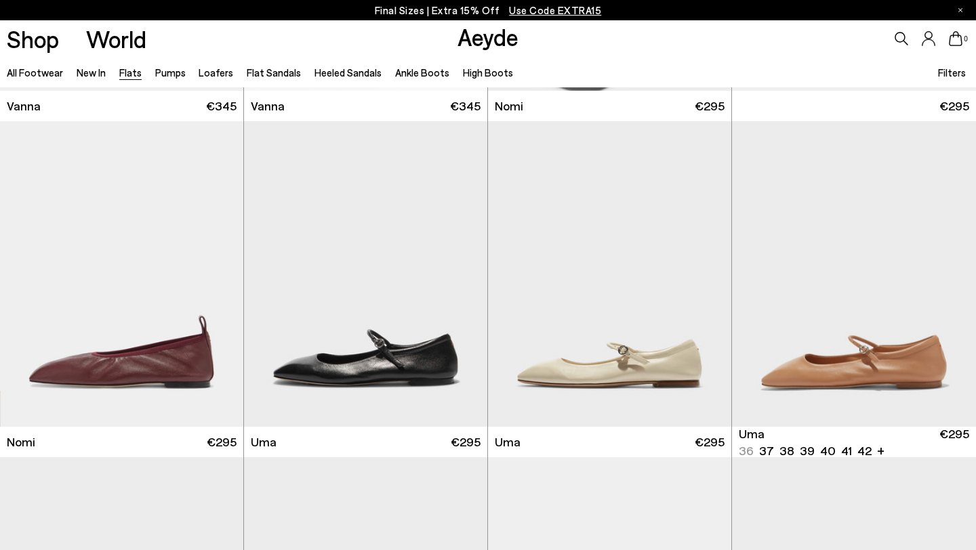
scroll to position [740, 0]
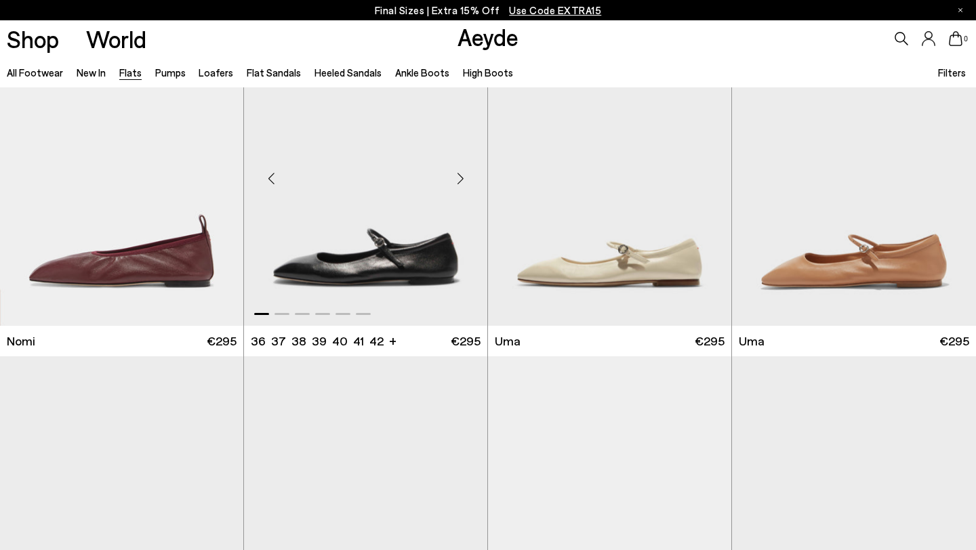
click at [453, 175] on div "Next slide" at bounding box center [460, 179] width 41 height 41
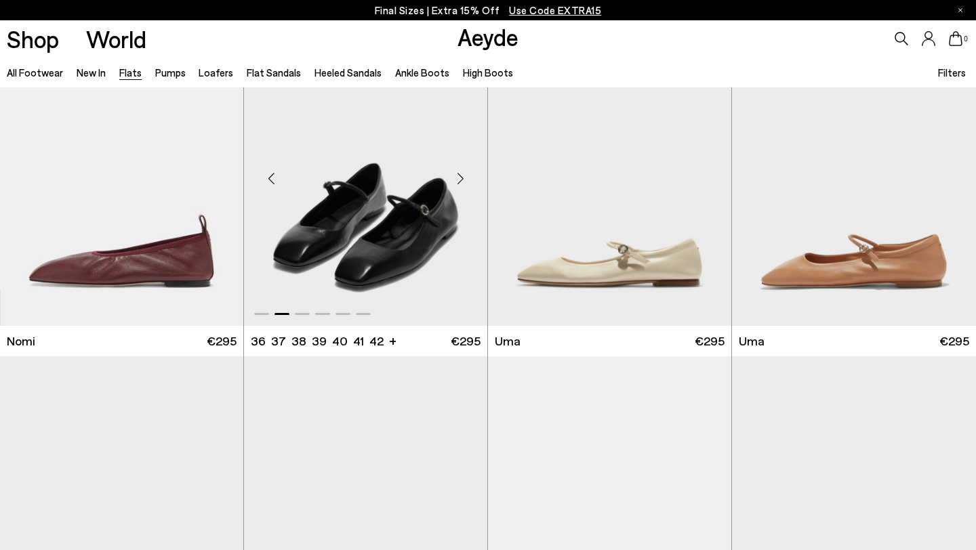
click at [453, 175] on div "Next slide" at bounding box center [460, 179] width 41 height 41
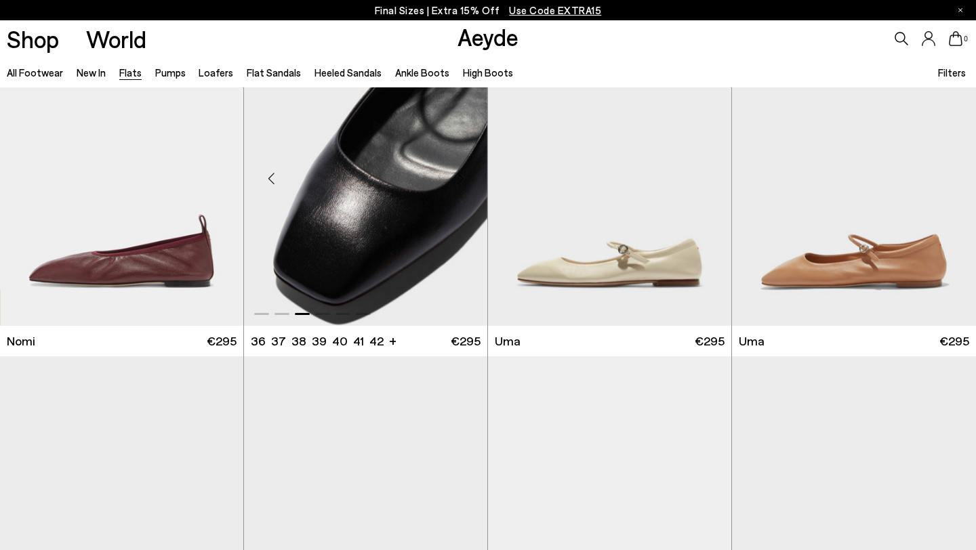
click at [453, 175] on div "Next slide" at bounding box center [460, 179] width 41 height 41
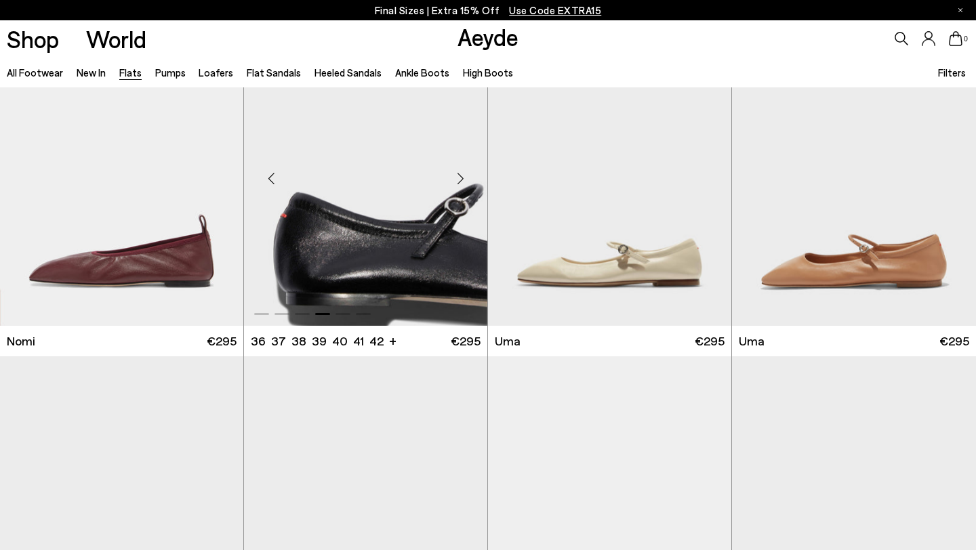
click at [453, 175] on div "Next slide" at bounding box center [460, 179] width 41 height 41
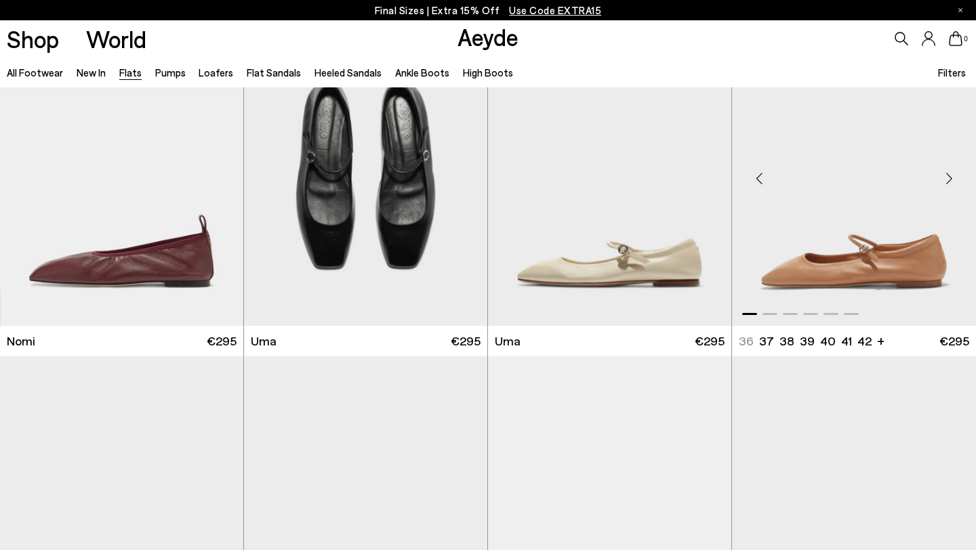
click at [942, 180] on div "Next slide" at bounding box center [948, 179] width 41 height 41
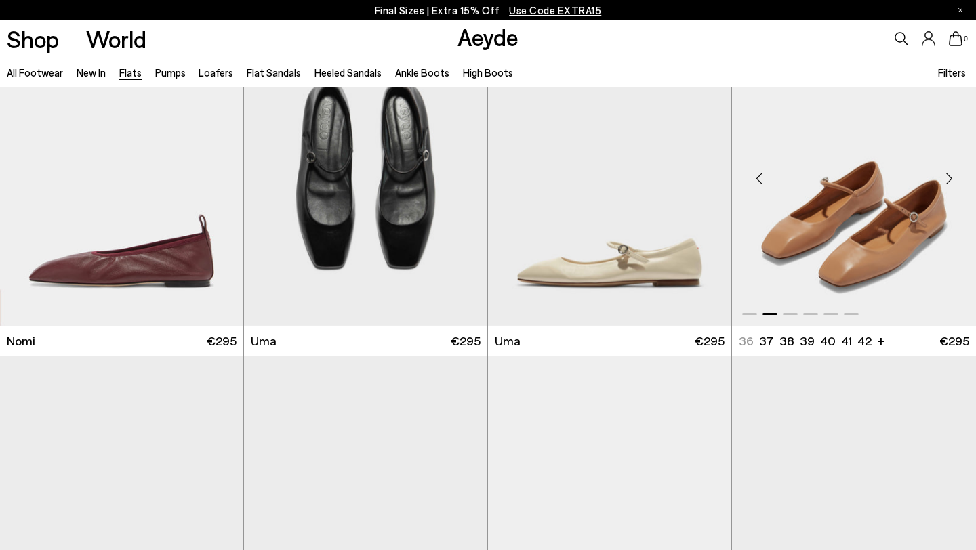
click at [942, 180] on div "Next slide" at bounding box center [948, 179] width 41 height 41
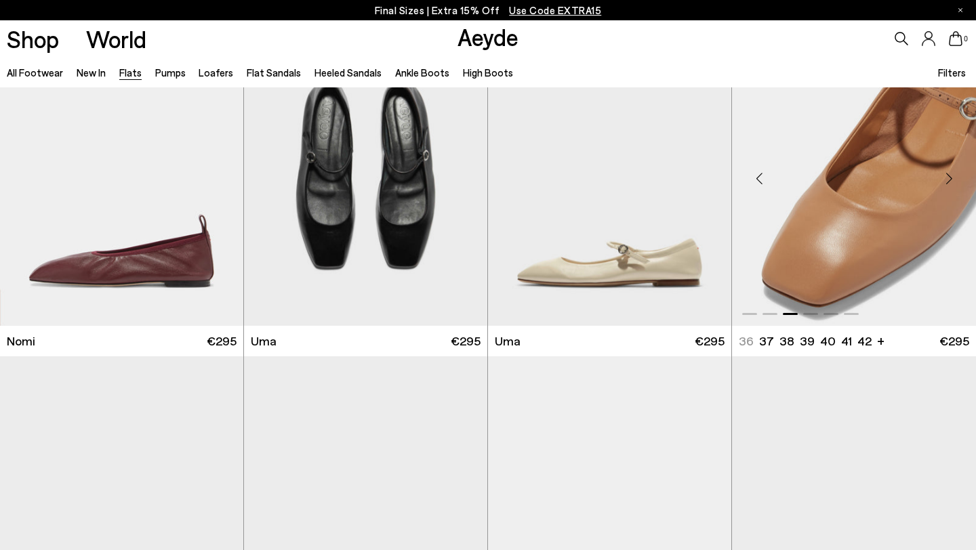
click at [942, 180] on div "Next slide" at bounding box center [948, 179] width 41 height 41
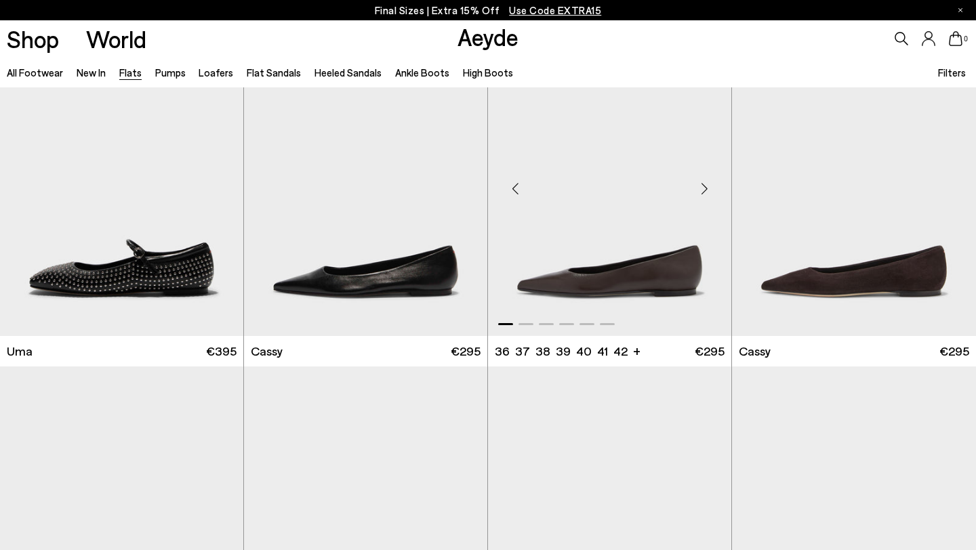
scroll to position [1392, 0]
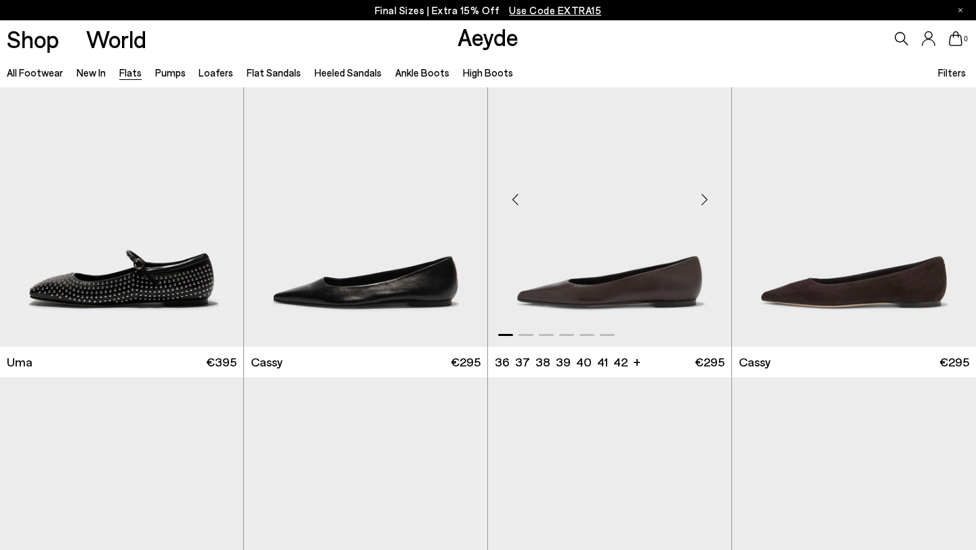
click at [701, 192] on div "Next slide" at bounding box center [704, 200] width 41 height 41
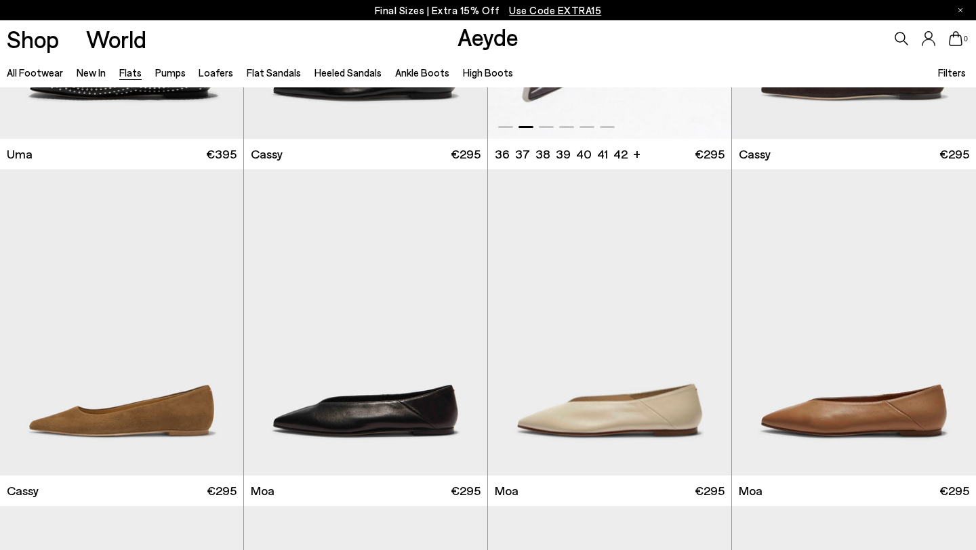
scroll to position [1787, 0]
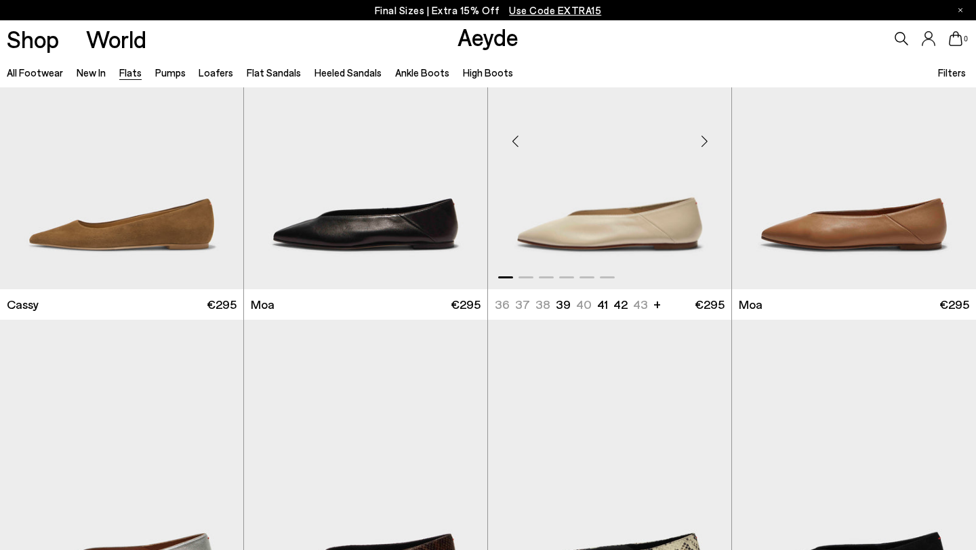
click at [704, 139] on div "Next slide" at bounding box center [704, 141] width 41 height 41
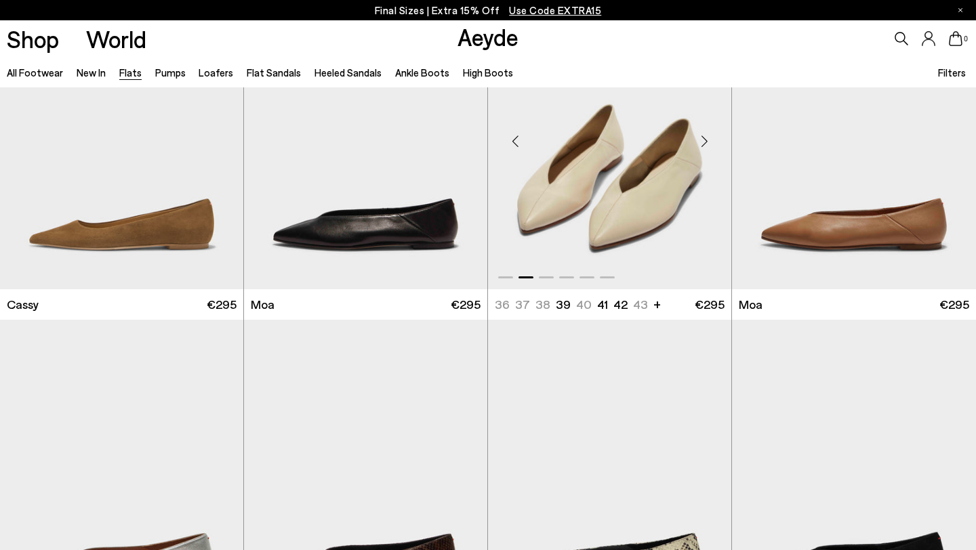
click at [704, 139] on div "Next slide" at bounding box center [704, 141] width 41 height 41
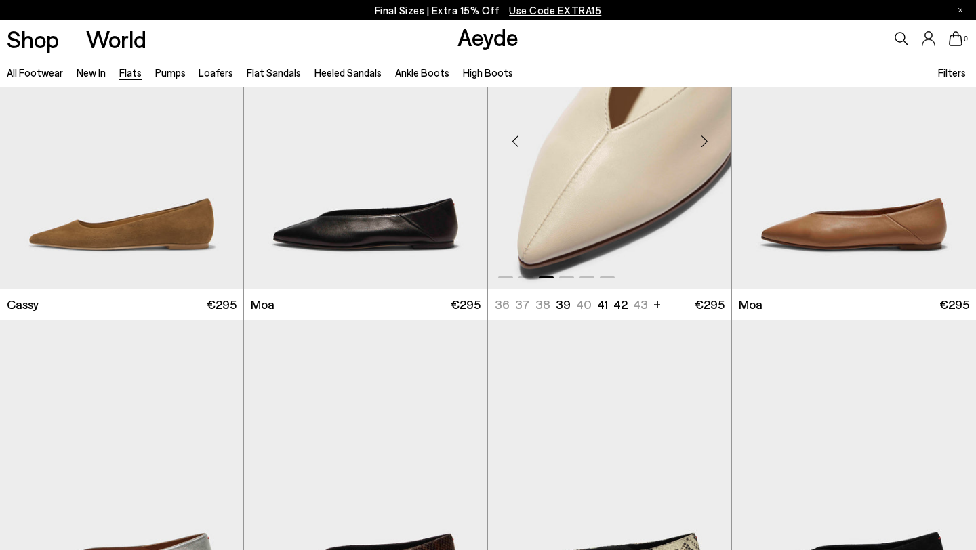
click at [704, 139] on div "Next slide" at bounding box center [704, 141] width 41 height 41
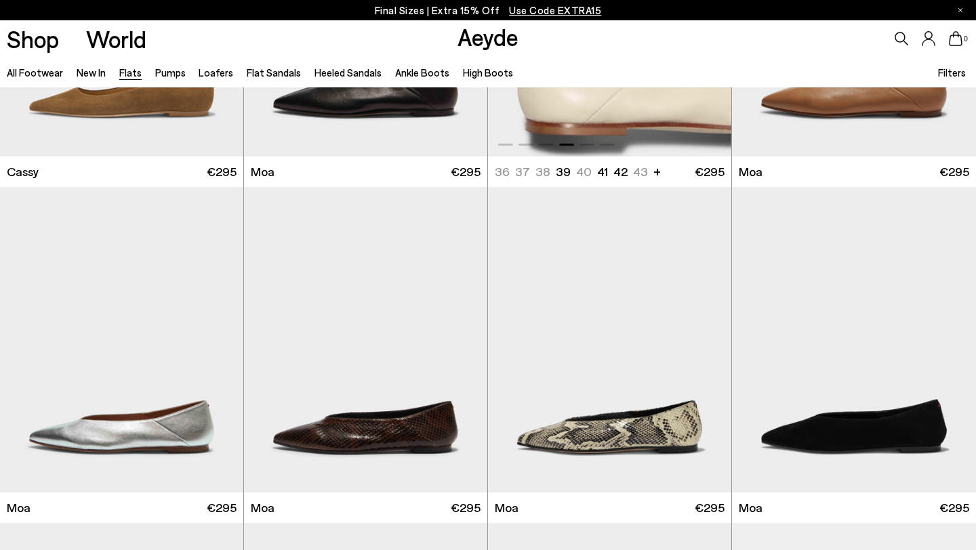
scroll to position [1992, 0]
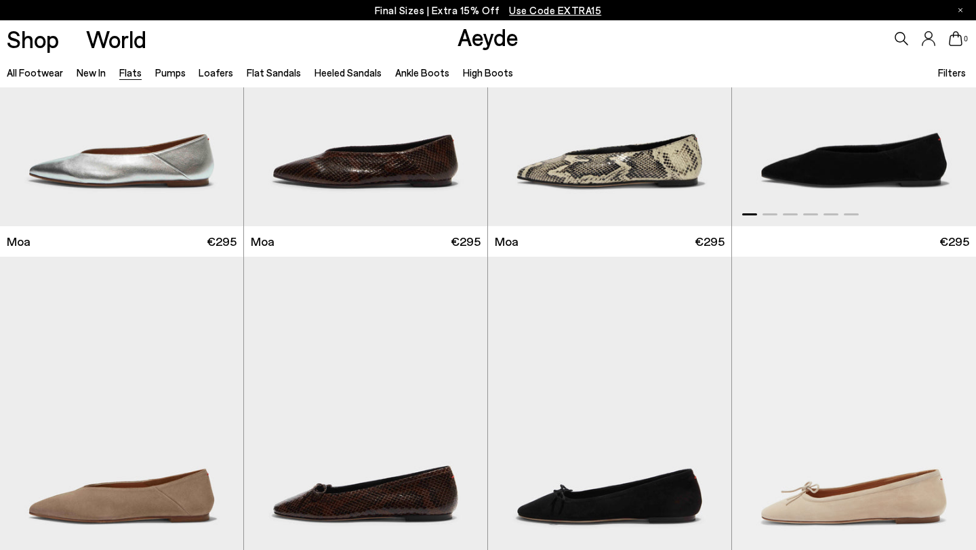
scroll to position [1973, 0]
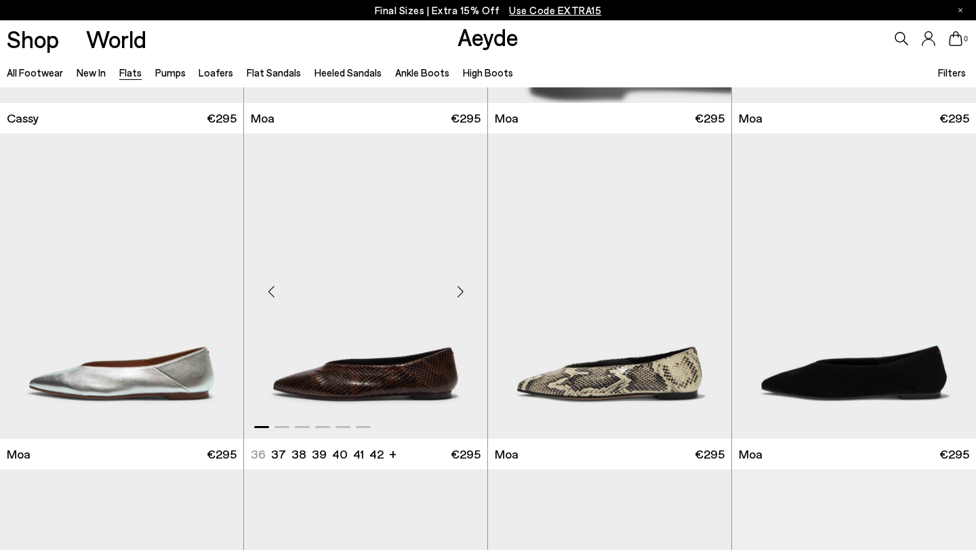
click at [466, 302] on div "Next slide" at bounding box center [460, 291] width 41 height 41
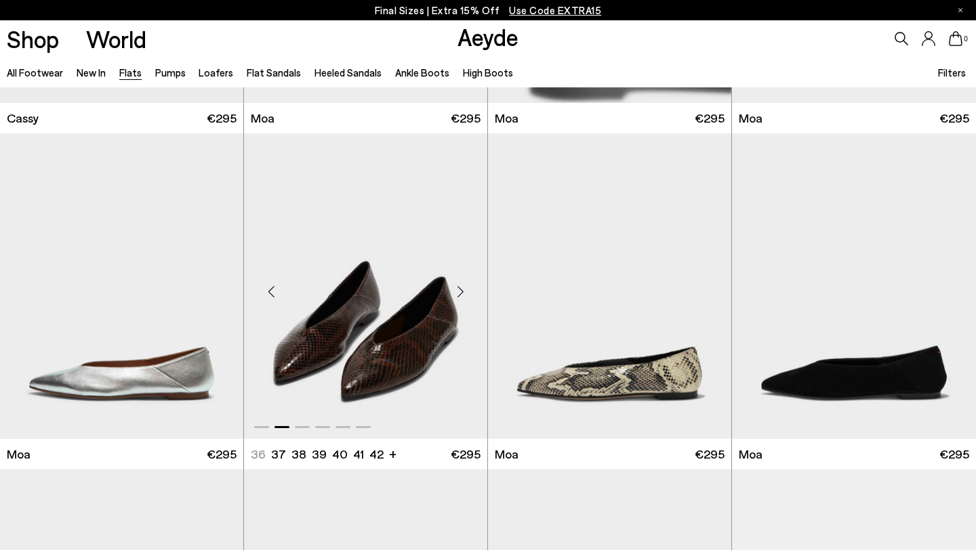
click at [466, 302] on div "Next slide" at bounding box center [460, 291] width 41 height 41
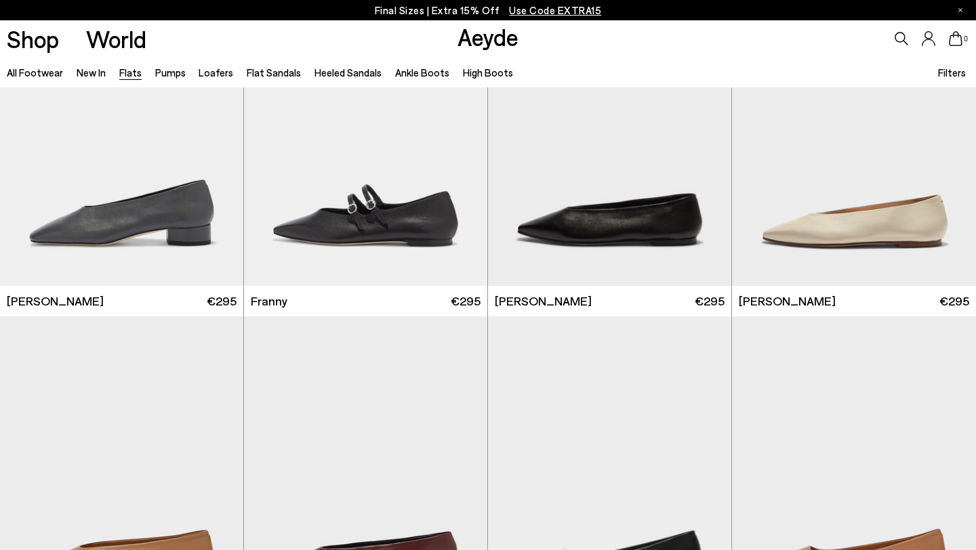
scroll to position [3796, 0]
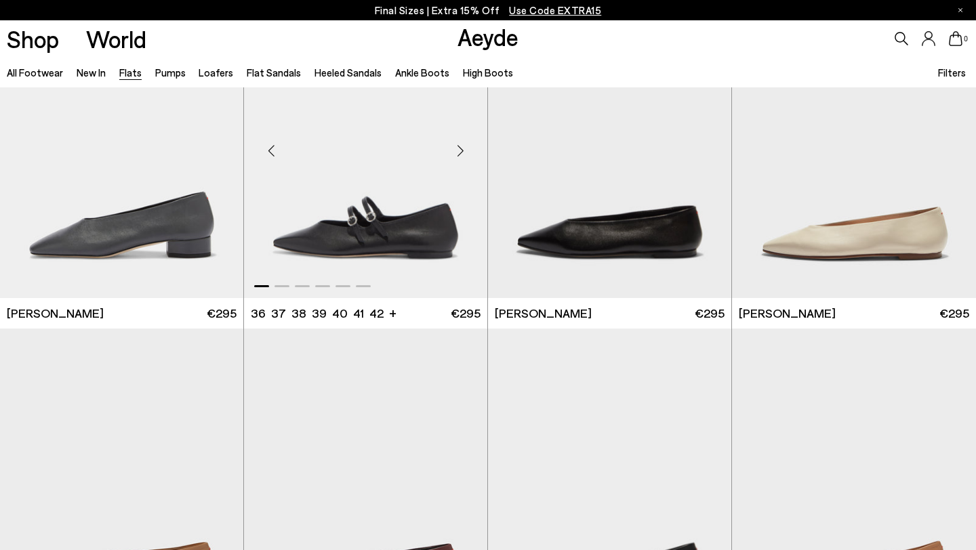
click at [455, 155] on div "Next slide" at bounding box center [460, 150] width 41 height 41
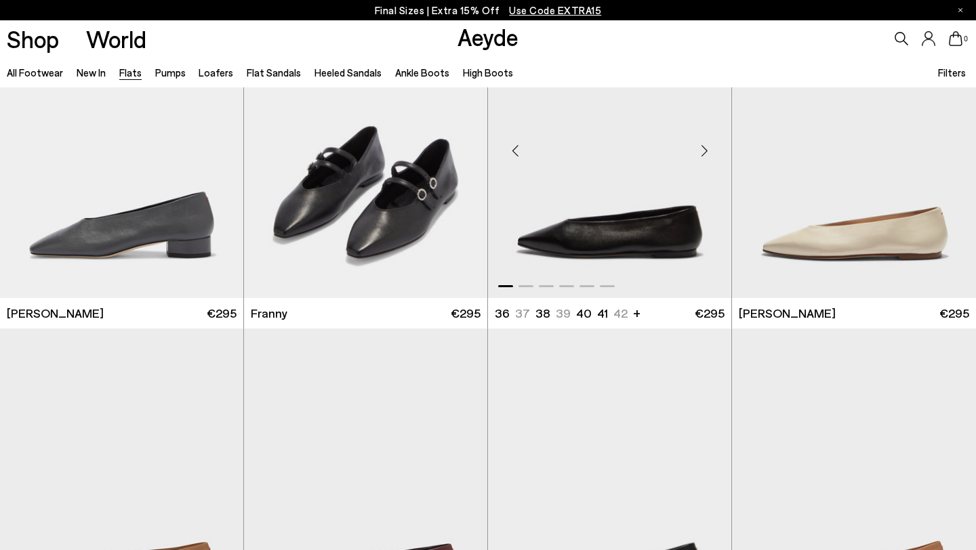
click at [703, 153] on div "Next slide" at bounding box center [704, 150] width 41 height 41
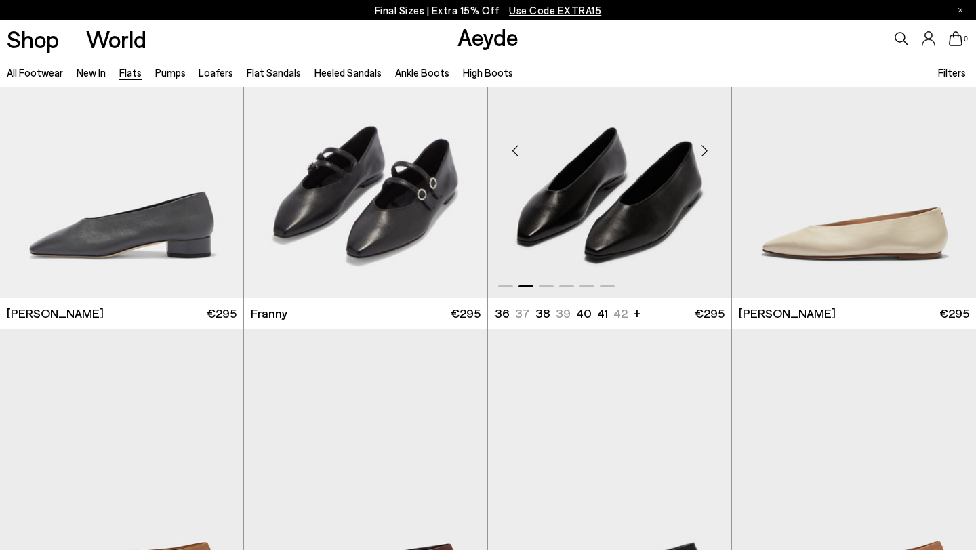
click at [703, 153] on div "Next slide" at bounding box center [704, 150] width 41 height 41
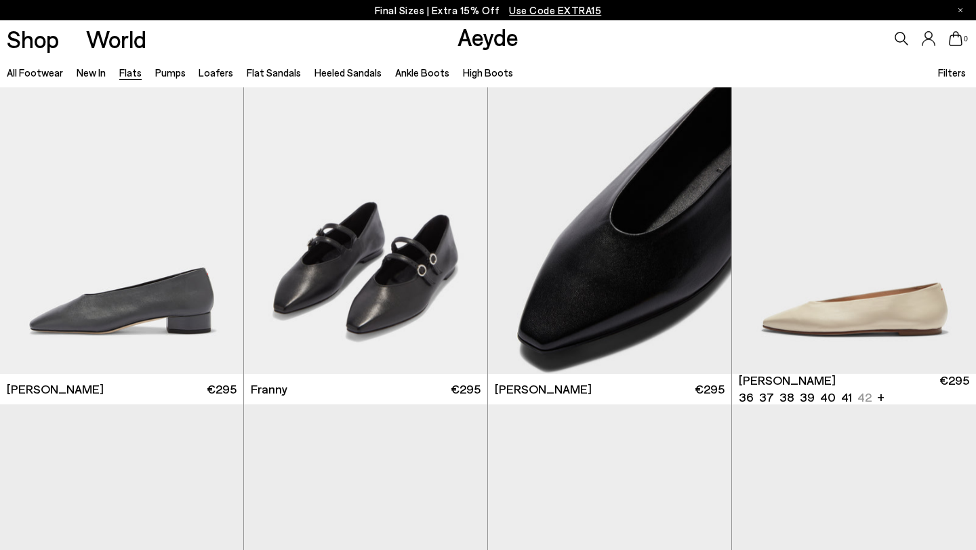
scroll to position [3717, 0]
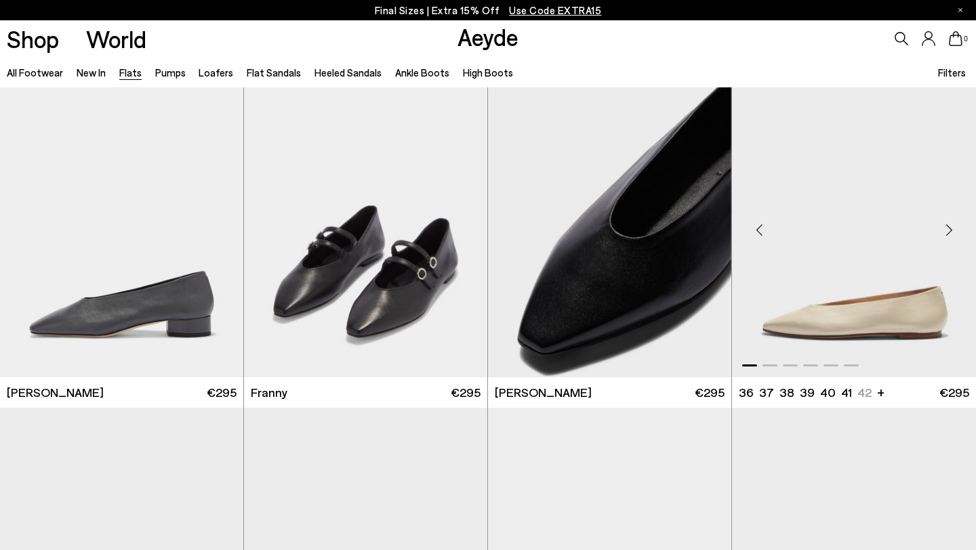
click at [950, 226] on div "Next slide" at bounding box center [948, 229] width 41 height 41
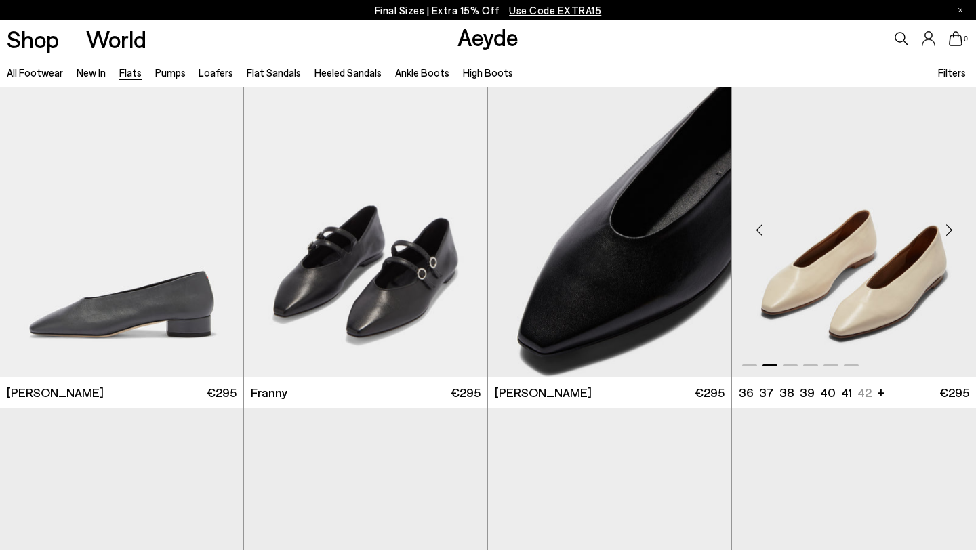
click at [950, 226] on div "Next slide" at bounding box center [948, 229] width 41 height 41
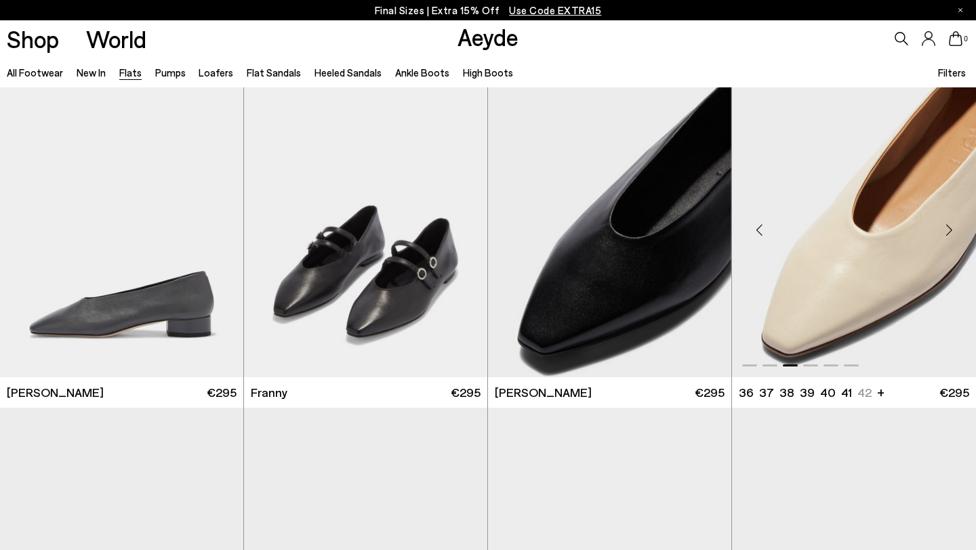
click at [950, 226] on div "Next slide" at bounding box center [948, 229] width 41 height 41
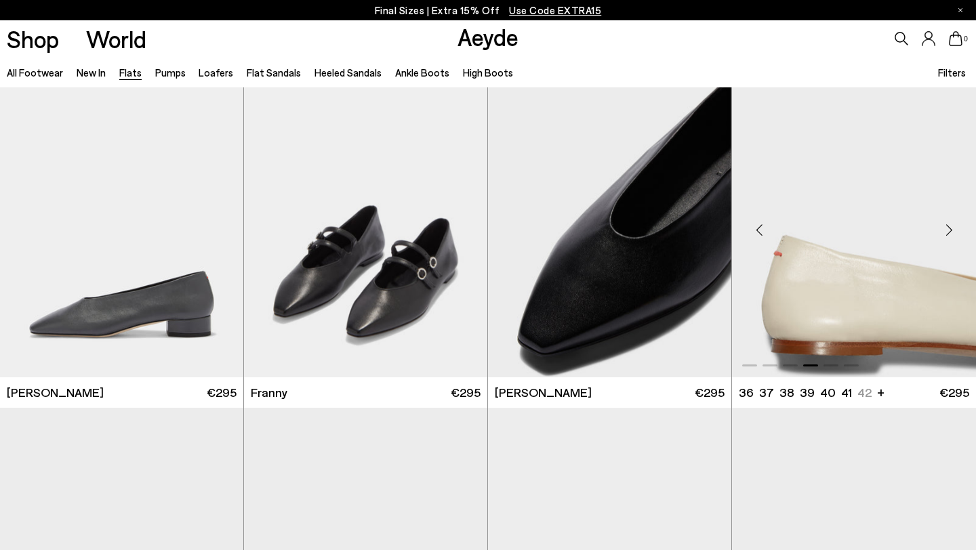
click at [950, 226] on div "Next slide" at bounding box center [948, 229] width 41 height 41
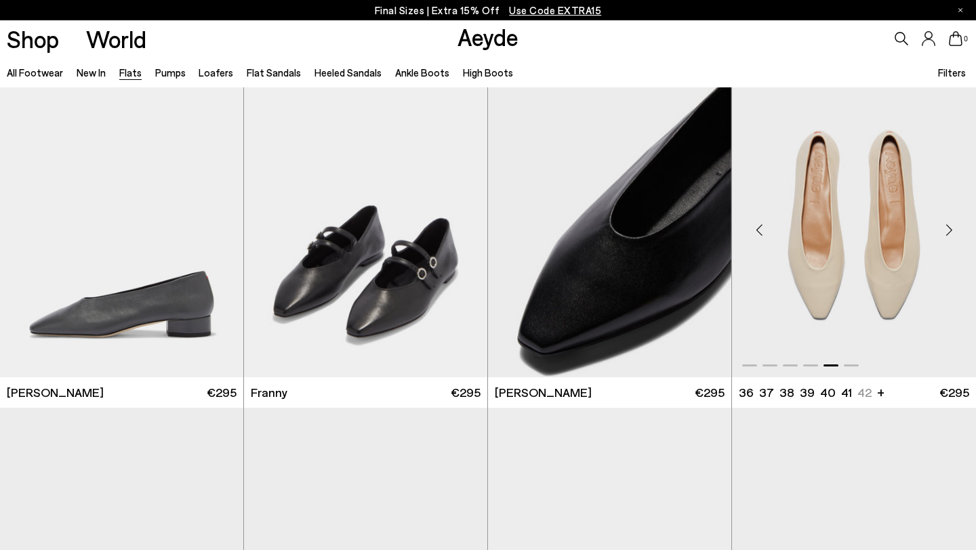
click at [950, 226] on div "Next slide" at bounding box center [948, 229] width 41 height 41
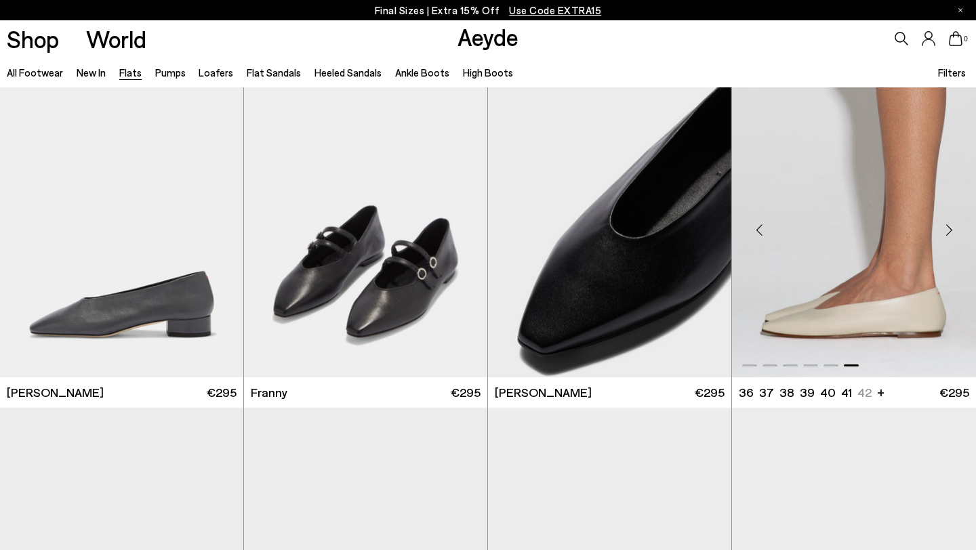
click at [950, 226] on div "Next slide" at bounding box center [948, 229] width 41 height 41
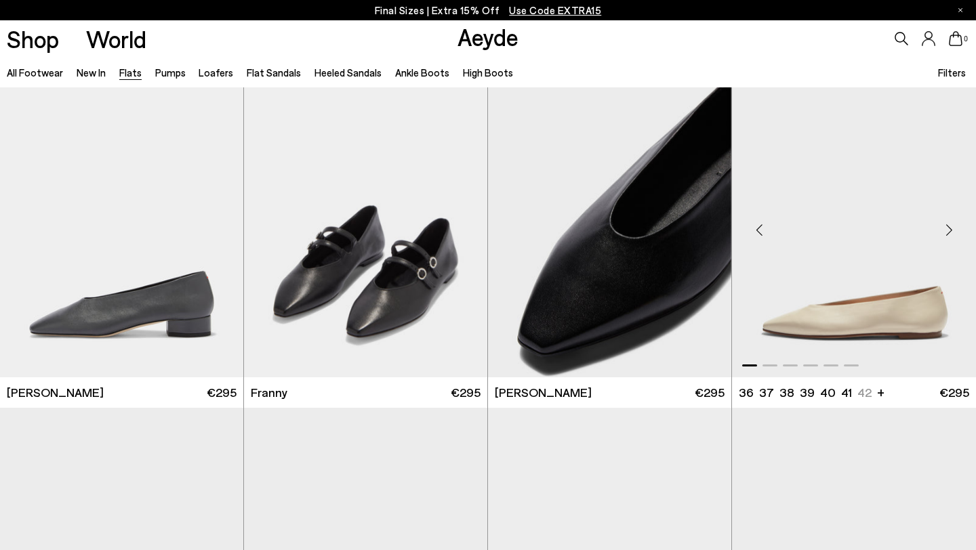
click at [950, 226] on div "Next slide" at bounding box center [948, 229] width 41 height 41
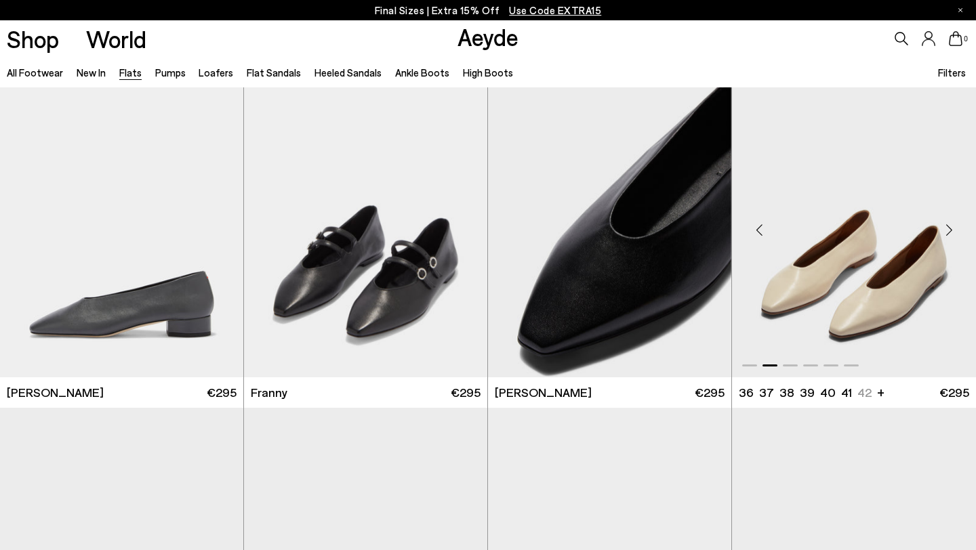
click at [950, 226] on div "Next slide" at bounding box center [948, 229] width 41 height 41
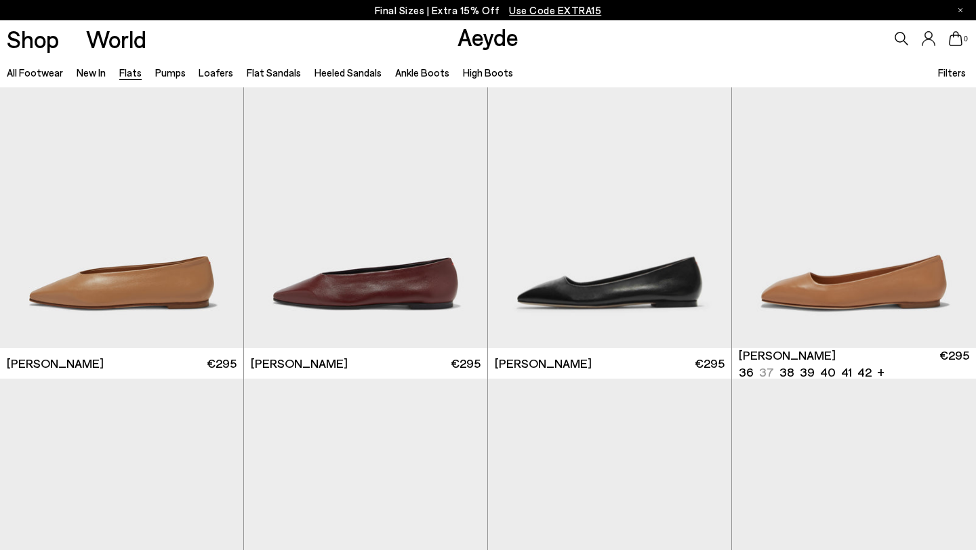
scroll to position [4077, 0]
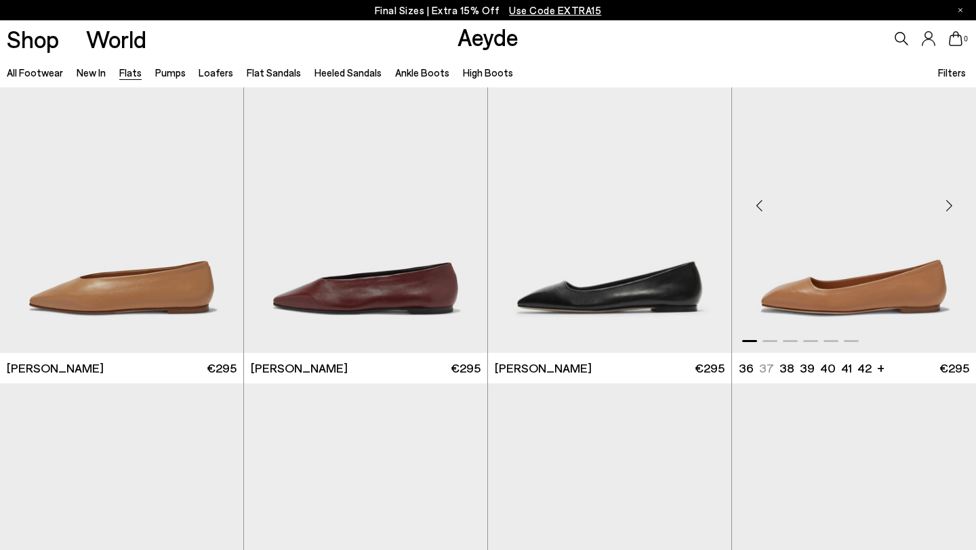
click at [947, 205] on div "Next slide" at bounding box center [948, 206] width 41 height 41
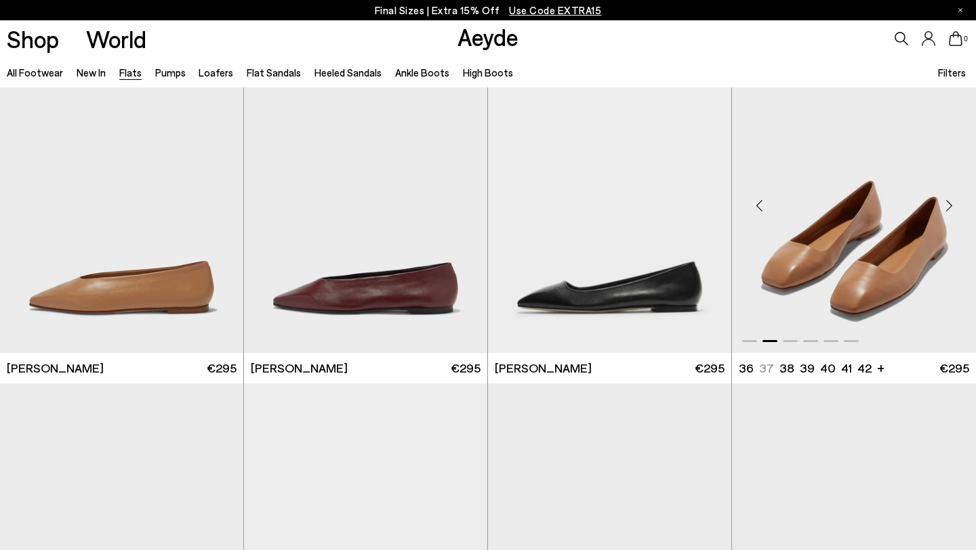
click at [947, 205] on div "Next slide" at bounding box center [948, 206] width 41 height 41
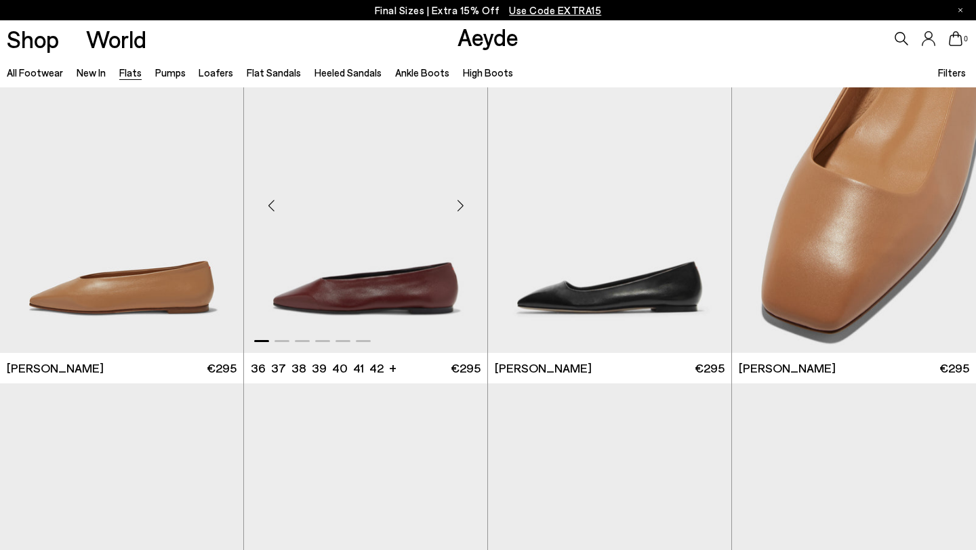
click at [468, 209] on div "Next slide" at bounding box center [460, 206] width 41 height 41
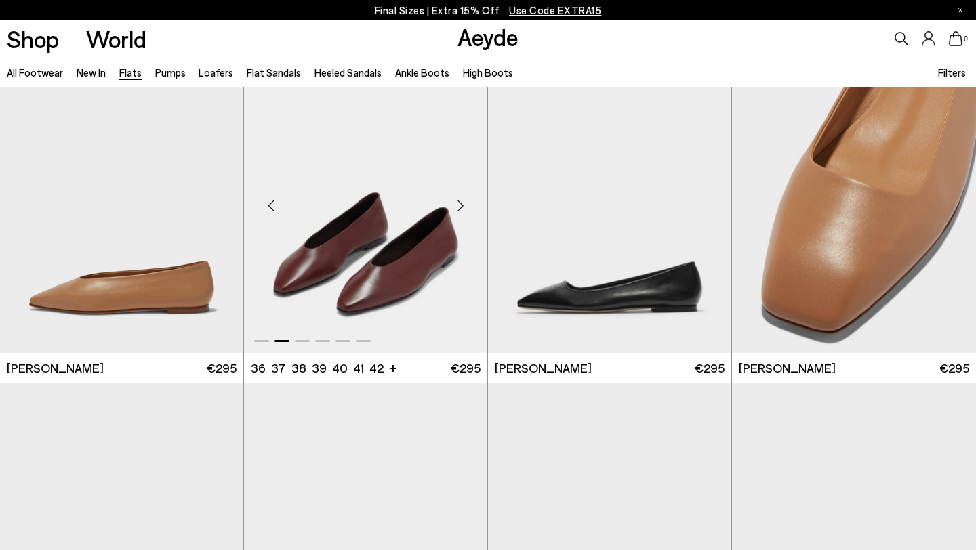
click at [468, 209] on div "Next slide" at bounding box center [460, 206] width 41 height 41
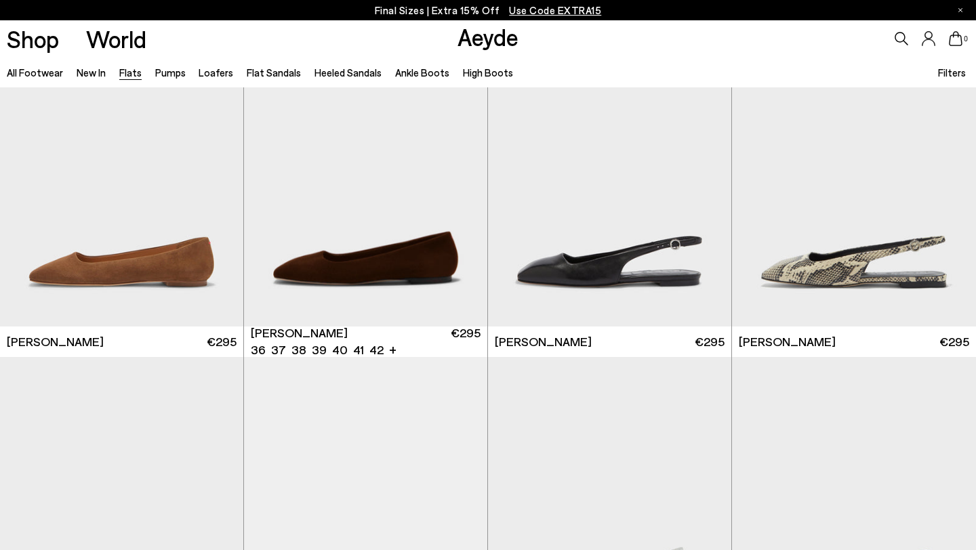
scroll to position [4442, 0]
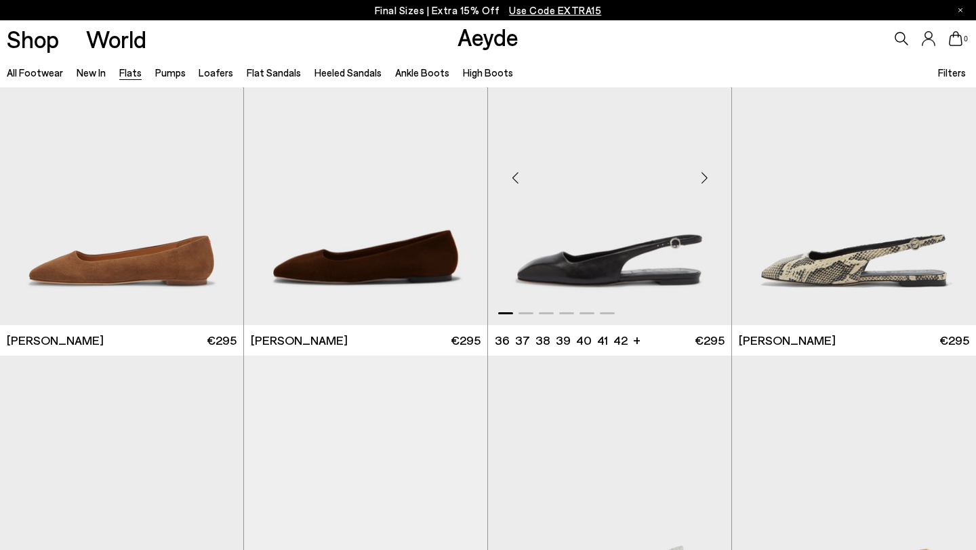
click at [697, 175] on div "Next slide" at bounding box center [704, 177] width 41 height 41
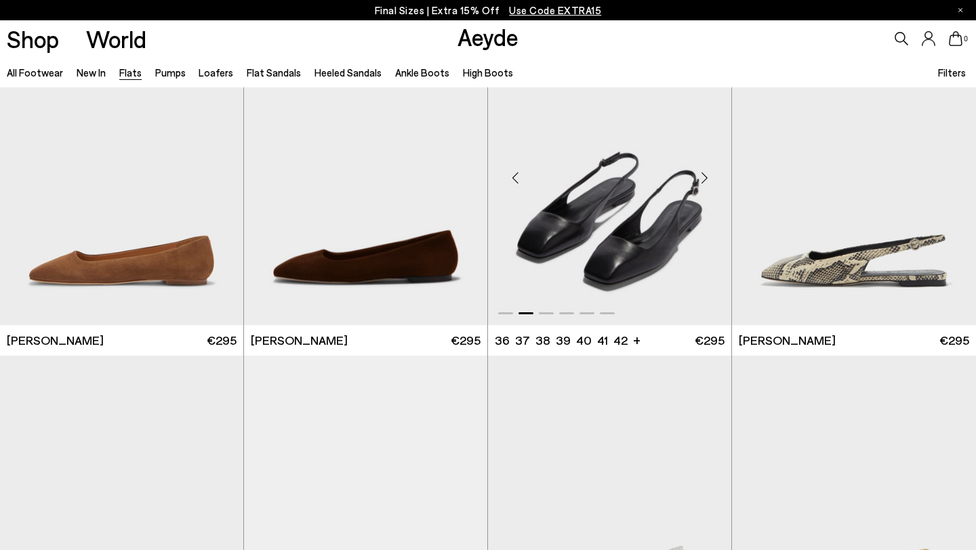
click at [697, 175] on div "Next slide" at bounding box center [704, 177] width 41 height 41
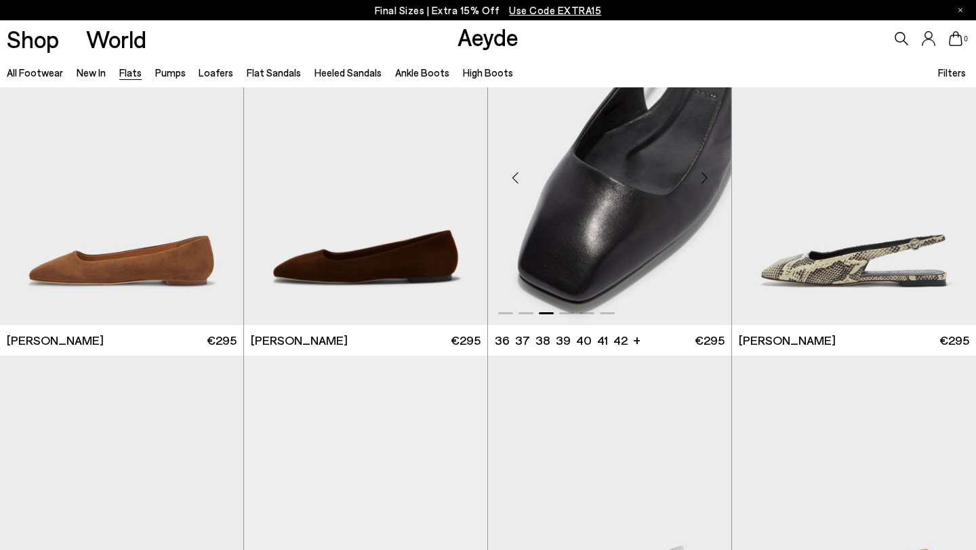
click at [697, 175] on div "Next slide" at bounding box center [704, 177] width 41 height 41
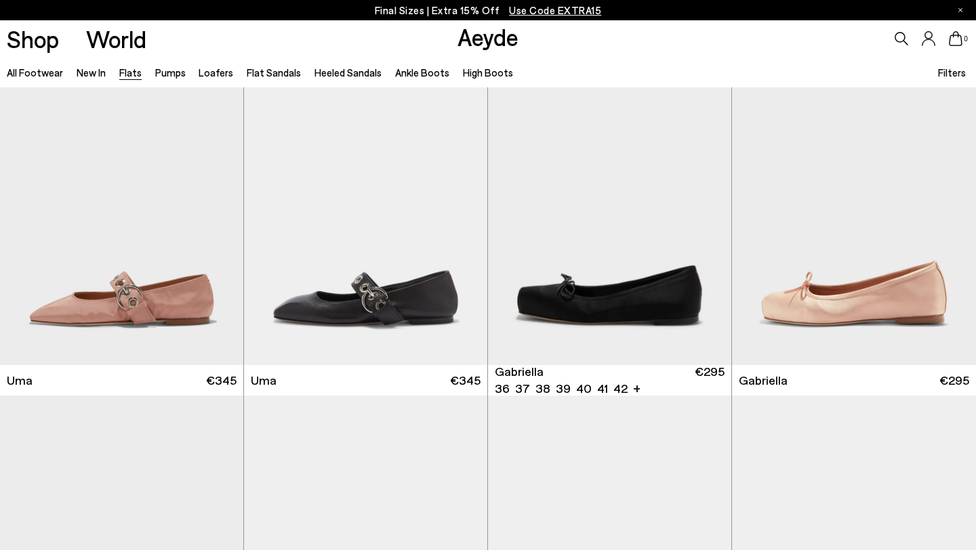
scroll to position [5412, 0]
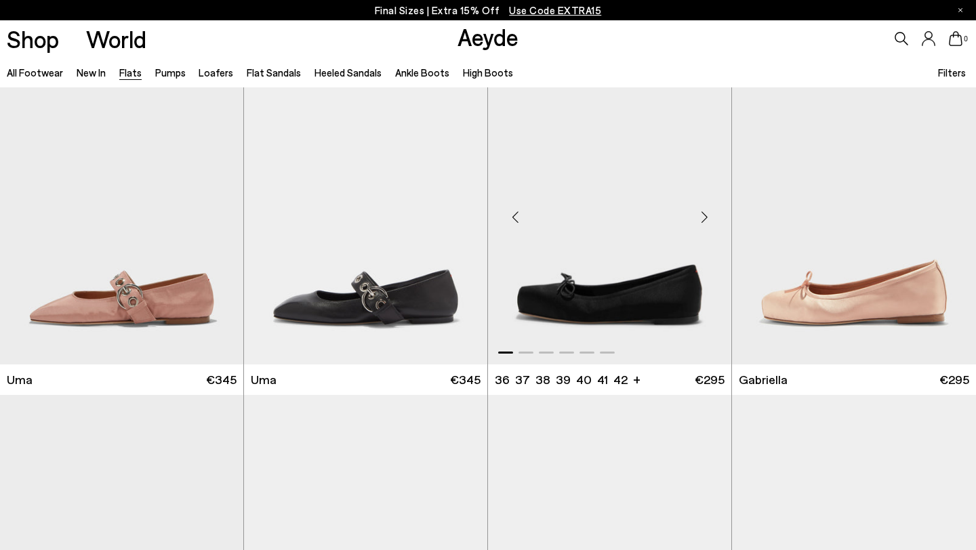
click at [707, 212] on div "Next slide" at bounding box center [704, 217] width 41 height 41
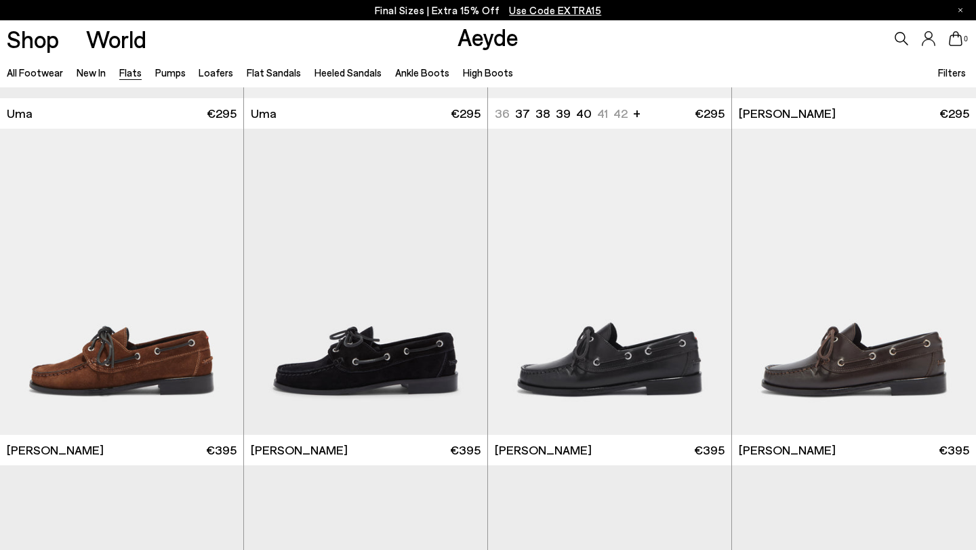
scroll to position [6161, 0]
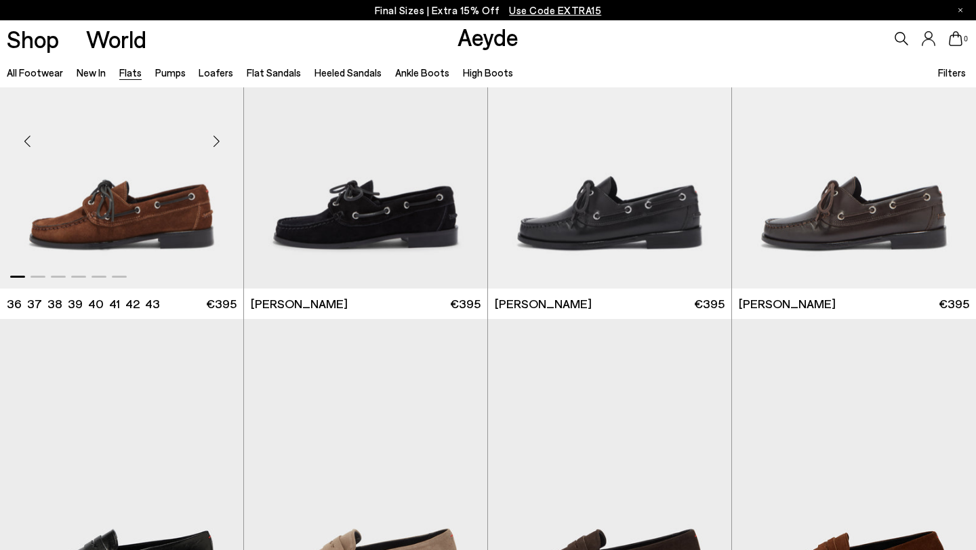
click at [215, 147] on div "Next slide" at bounding box center [216, 141] width 41 height 41
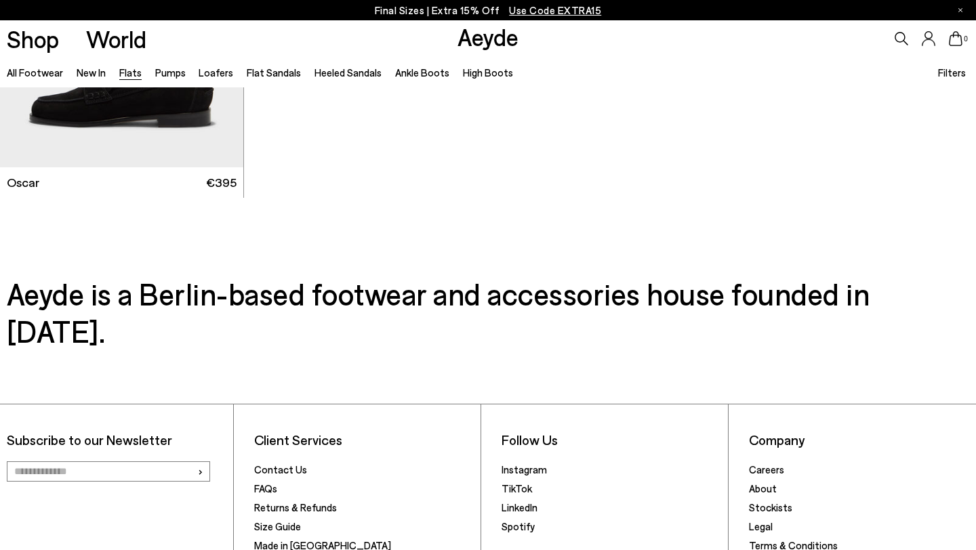
scroll to position [7376, 0]
